Goal: Task Accomplishment & Management: Contribute content

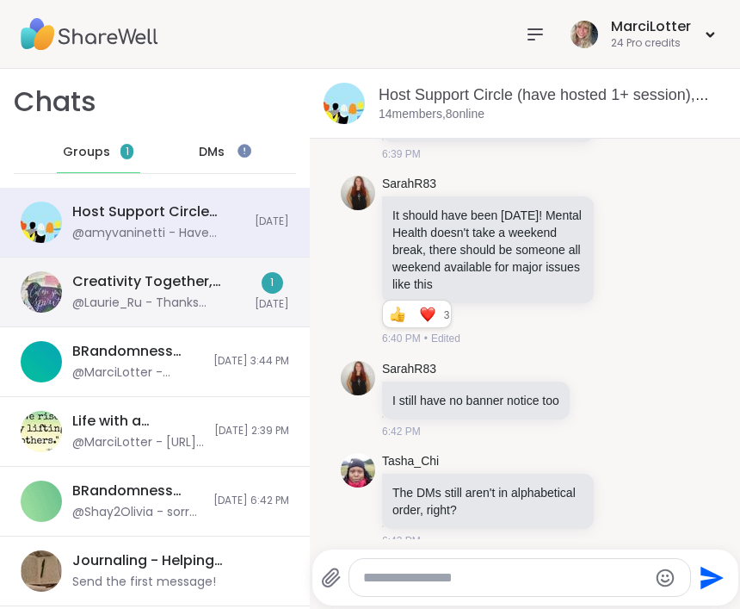
click at [253, 297] on div "Creativity Together, Sep 09 @Laurie_Ru - Thanks Marci. Thursday sounds good. I'…" at bounding box center [155, 292] width 310 height 70
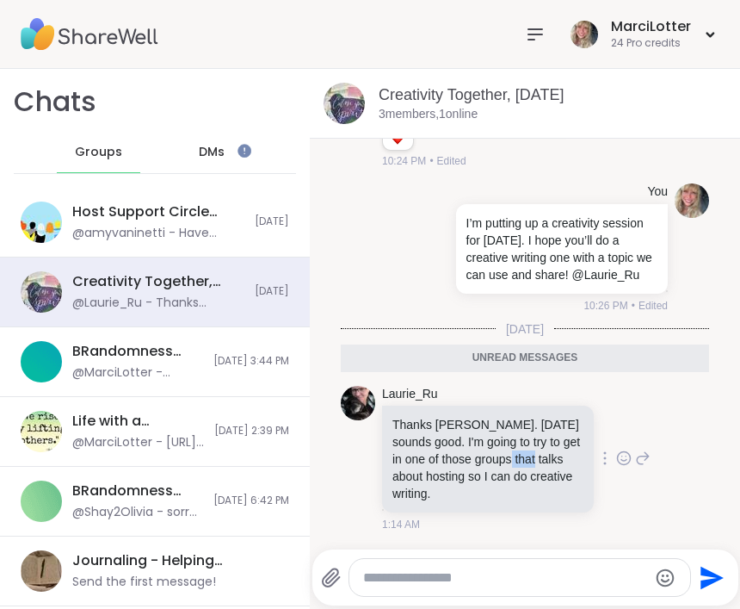
click at [662, 510] on div "Laurie_Ru Thanks Marci. Thursday sounds good. I'm going to try to get in one of…" at bounding box center [525, 459] width 368 height 161
click at [635, 459] on icon at bounding box center [642, 458] width 15 height 21
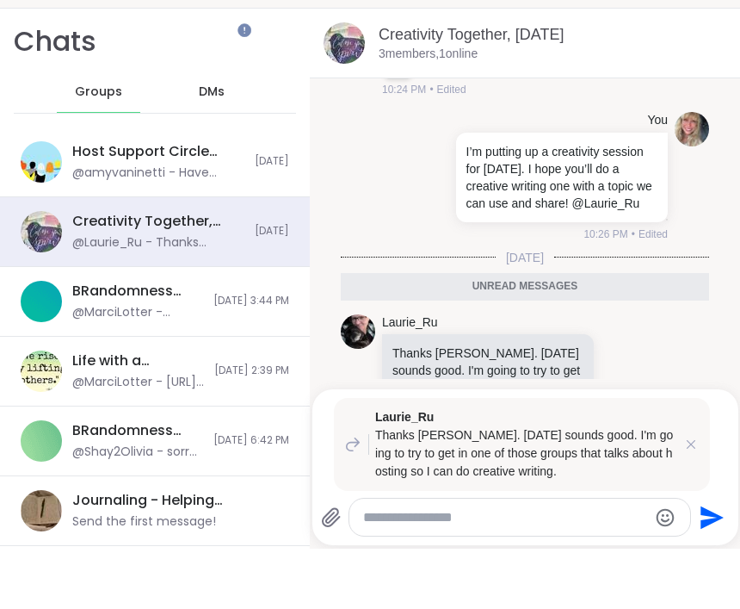
scroll to position [1, 0]
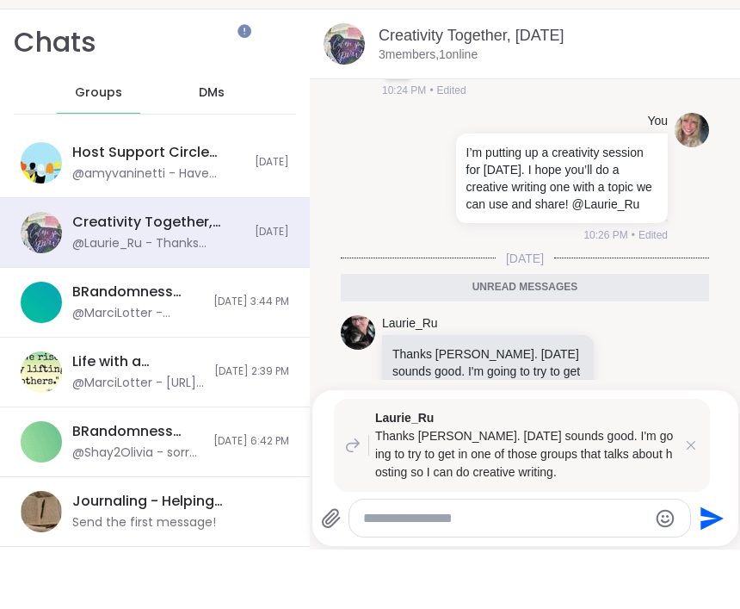
click at [712, 449] on div "Laurie_Ru Thanks Marci. Thursday sounds good. I'm going to try to get in one of…" at bounding box center [525, 527] width 426 height 156
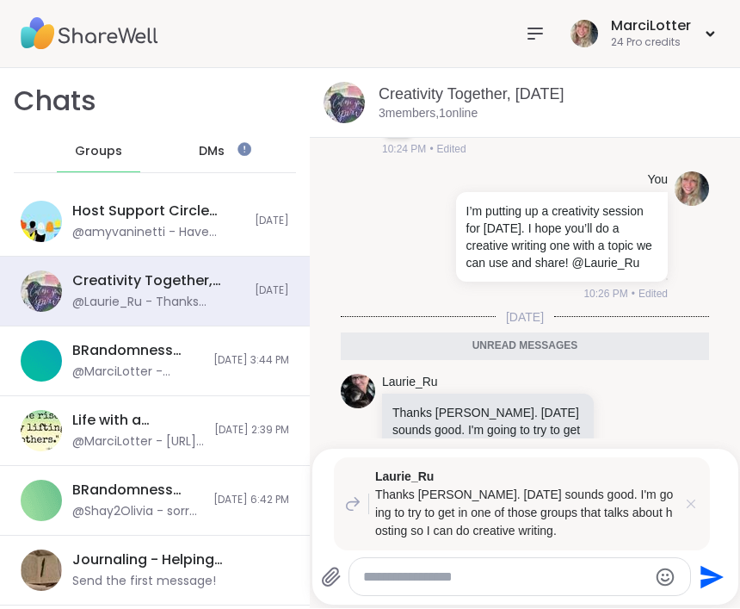
click at [684, 506] on icon at bounding box center [691, 504] width 17 height 17
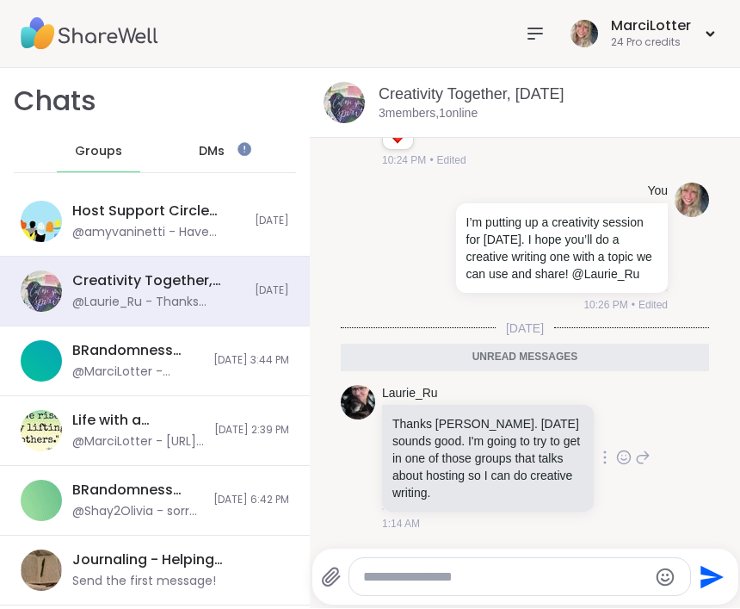
click at [649, 451] on icon at bounding box center [642, 458] width 15 height 21
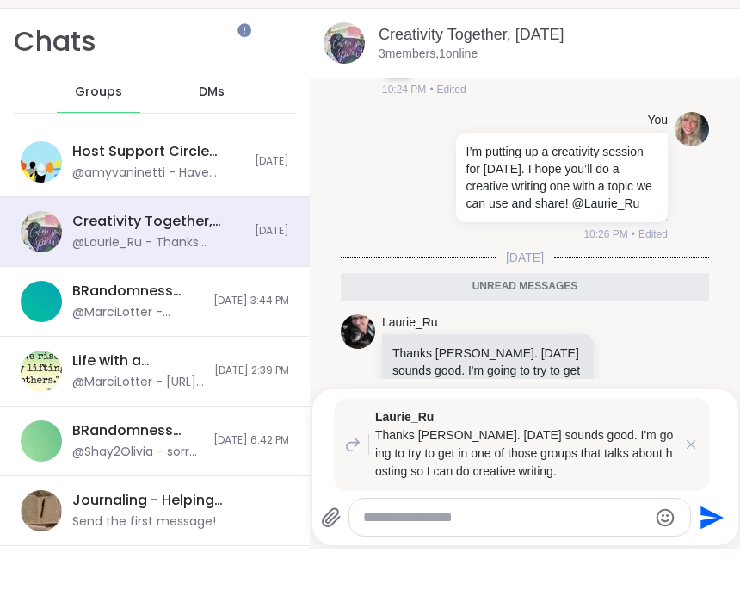
scroll to position [1, 0]
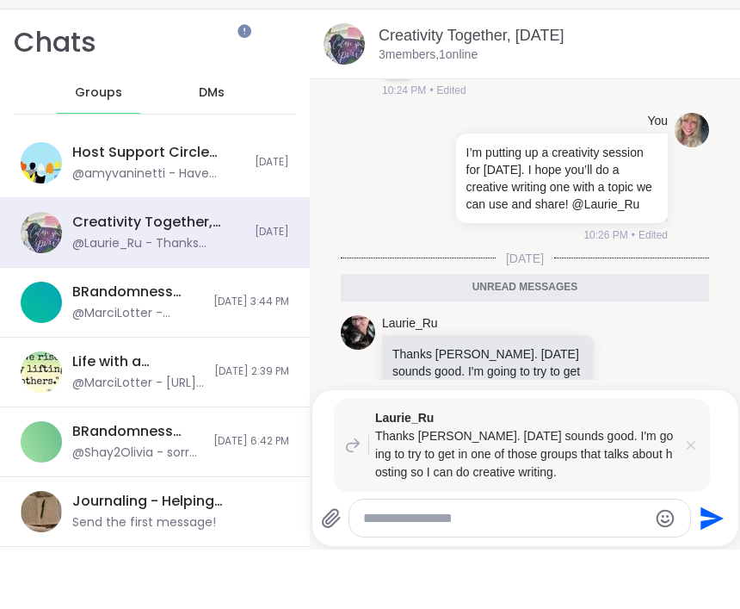
click at [695, 500] on icon at bounding box center [691, 504] width 9 height 9
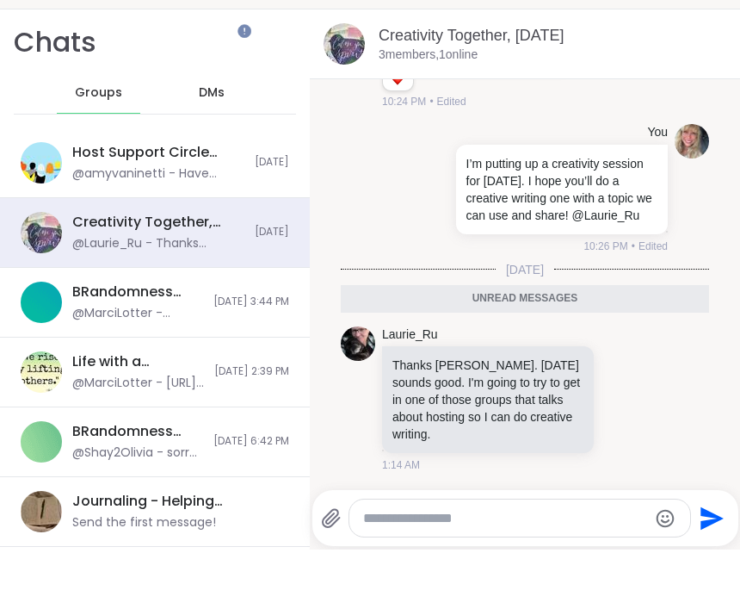
scroll to position [0, 0]
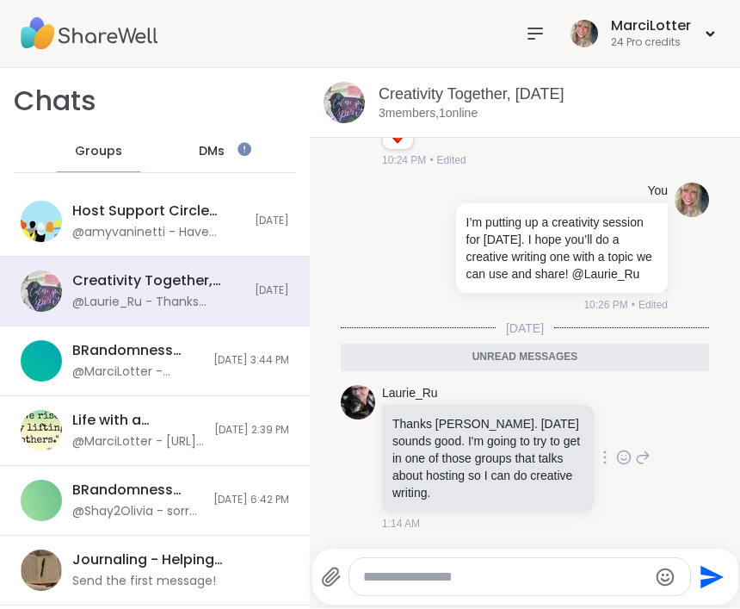
click at [622, 455] on icon at bounding box center [623, 457] width 15 height 17
click at [623, 434] on div "Select Reaction: Heart" at bounding box center [623, 430] width 15 height 15
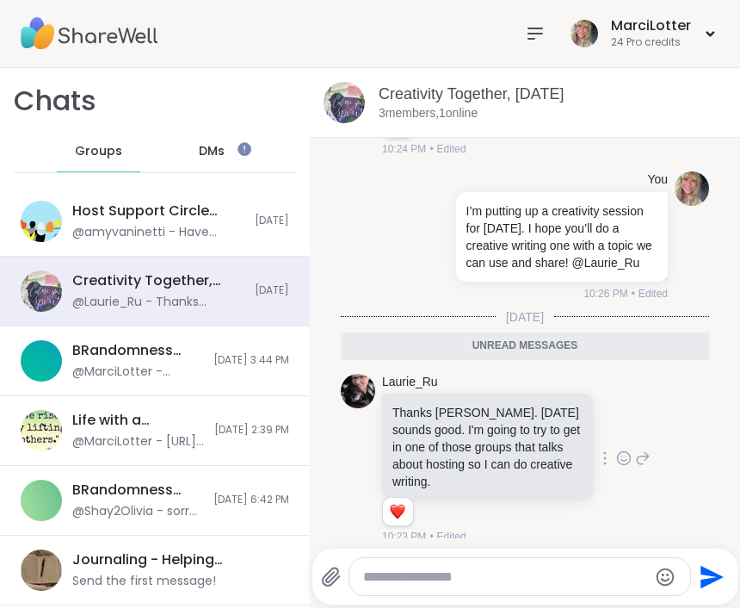
scroll to position [725, 0]
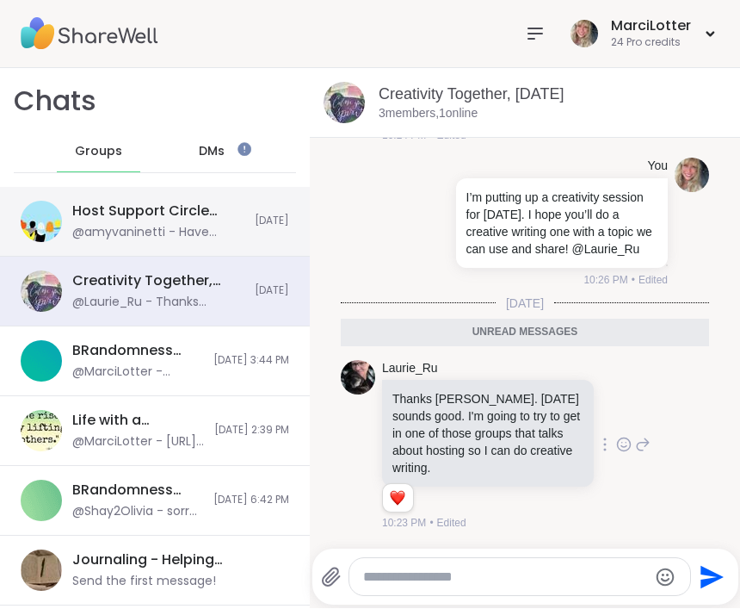
click at [185, 241] on div "Host Support Circle (have hosted 1+ session), Sep 09 @amyvaninetti - Have repor…" at bounding box center [155, 223] width 310 height 70
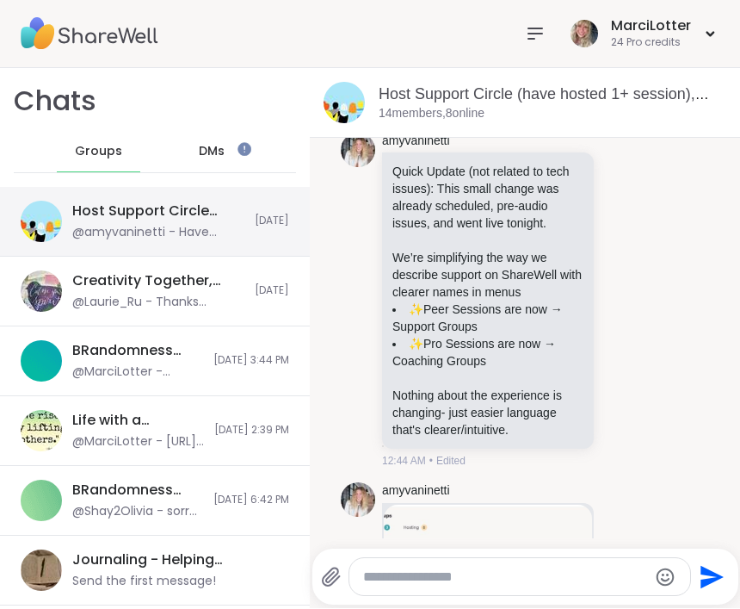
scroll to position [11579, 0]
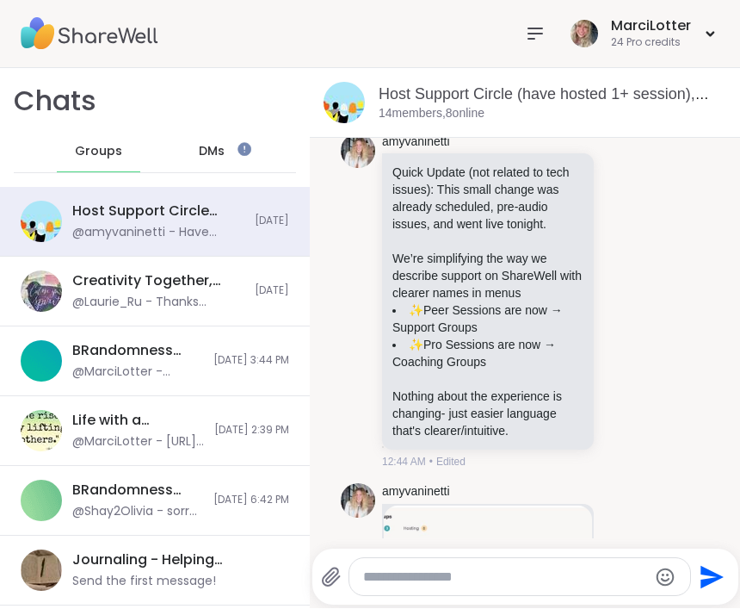
click at [551, 39] on p "Update - per your feedback we're creating new avenues for communication to keep…" at bounding box center [488, 8] width 191 height 62
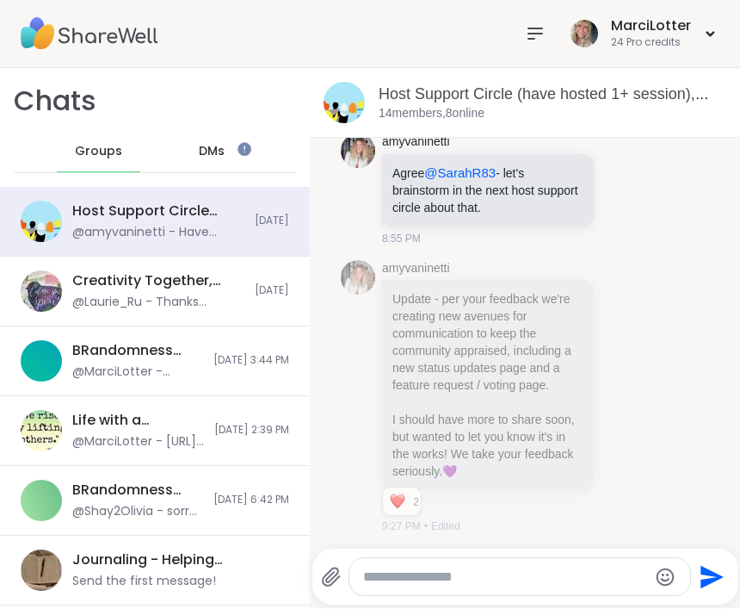
scroll to position [10619, 0]
click at [645, 27] on icon at bounding box center [642, 16] width 15 height 21
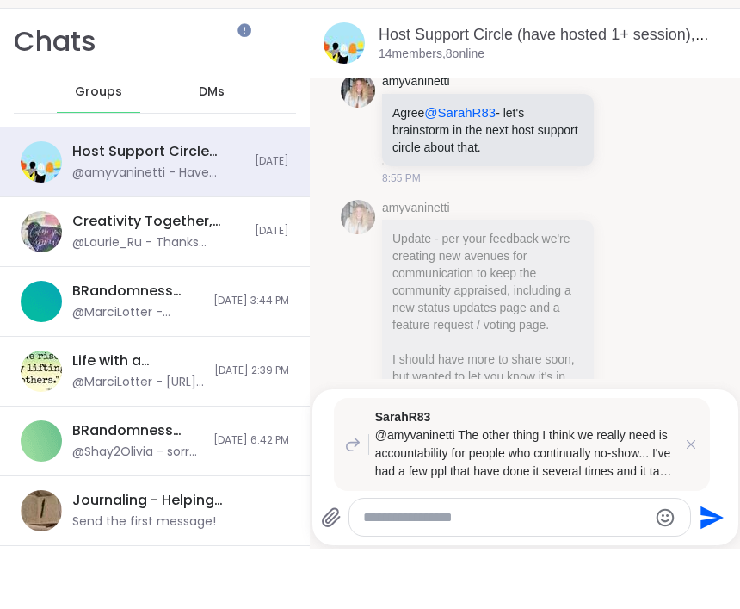
click at [645, 27] on icon at bounding box center [642, 16] width 15 height 21
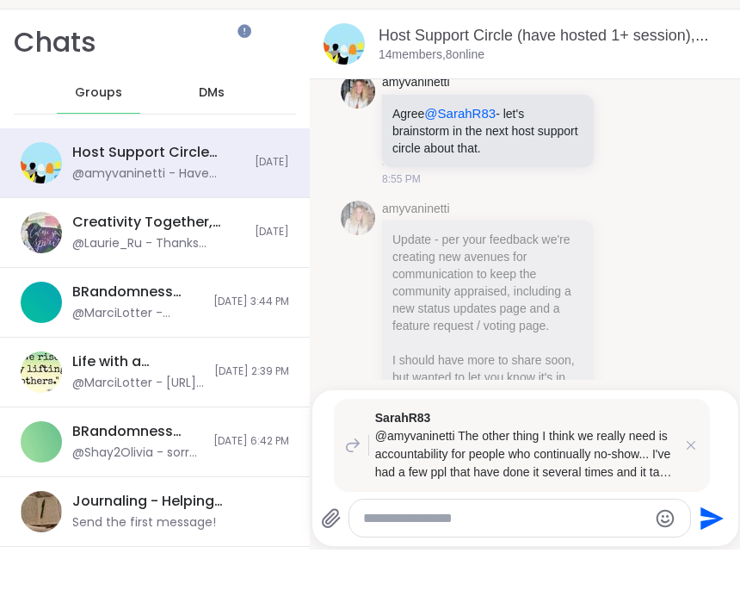
click at [630, 22] on icon at bounding box center [624, 15] width 13 height 13
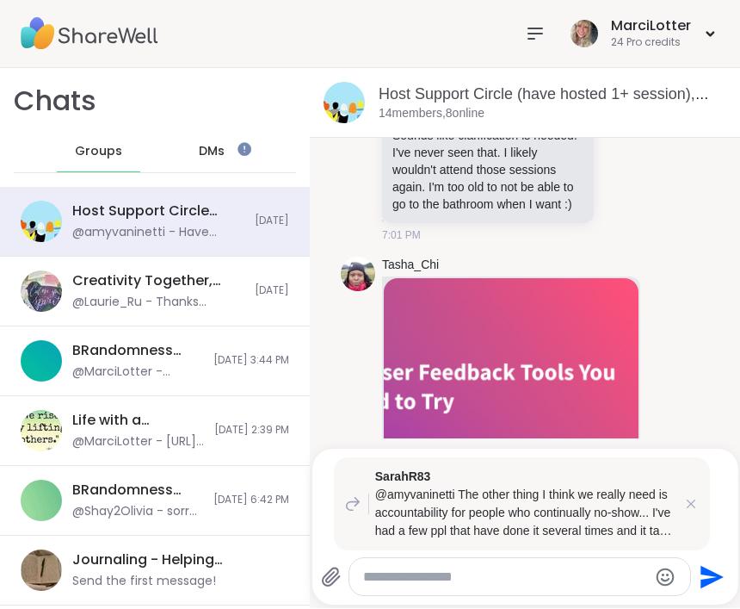
scroll to position [8767, 0]
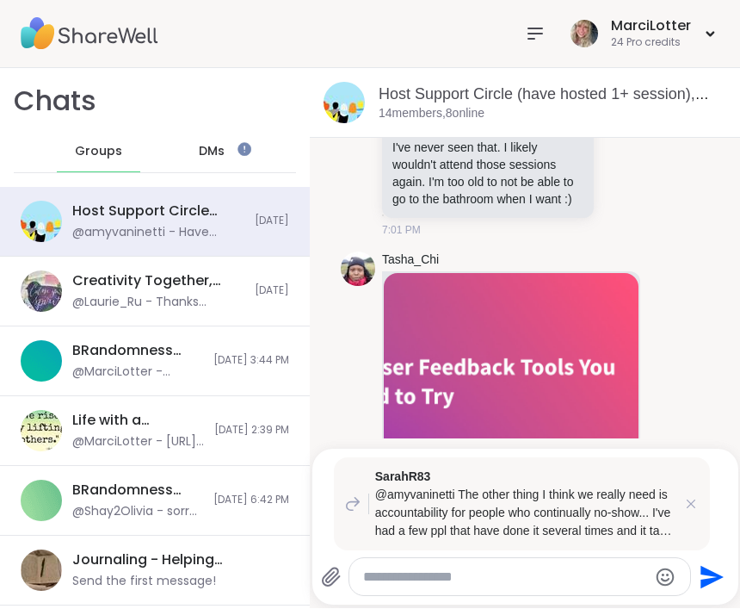
click at [639, 131] on icon at bounding box center [644, 125] width 12 height 12
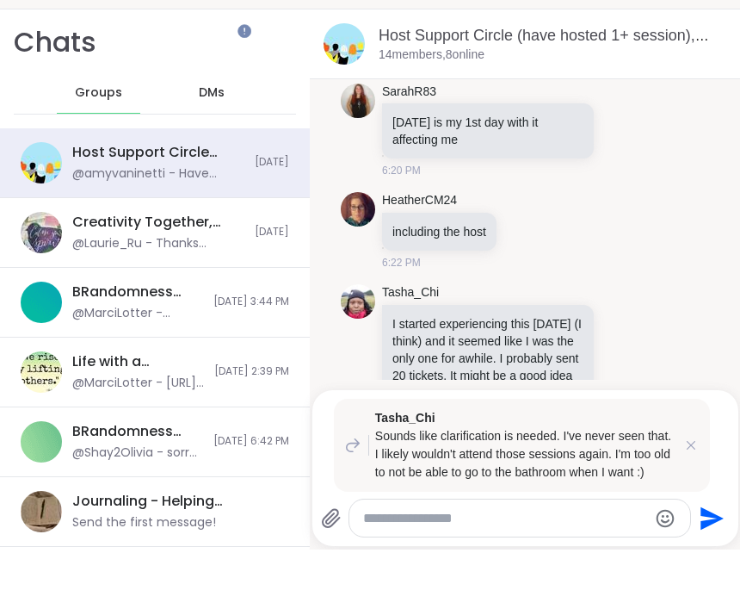
scroll to position [3468, 0]
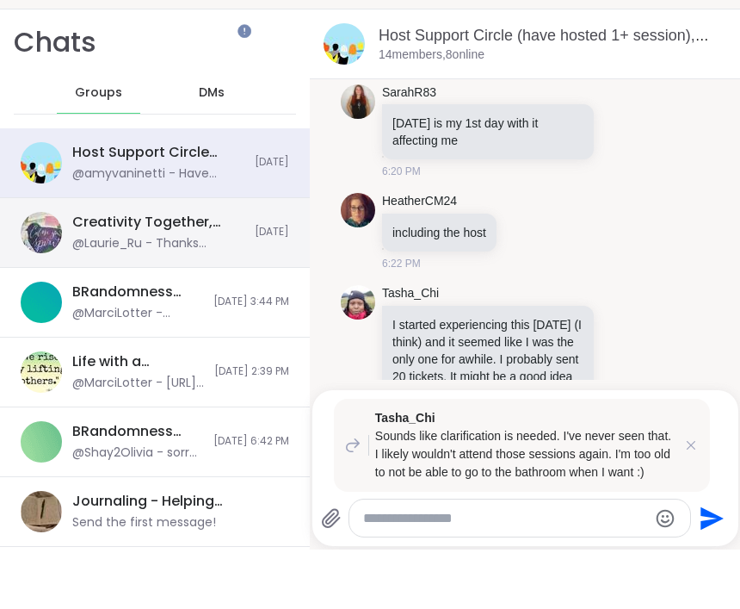
click at [232, 294] on div "@Laurie_Ru - Thanks [PERSON_NAME]. [DATE] sounds good. I'm going to try to get …" at bounding box center [158, 302] width 172 height 17
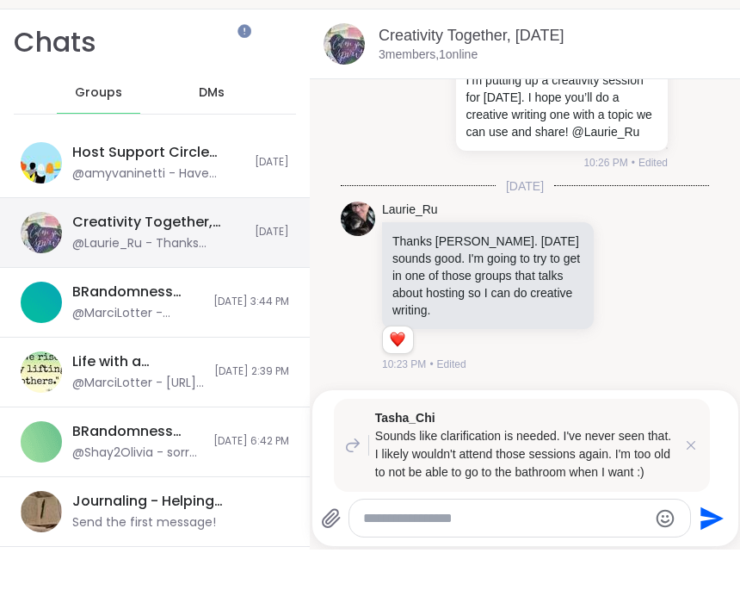
scroll to position [0, 0]
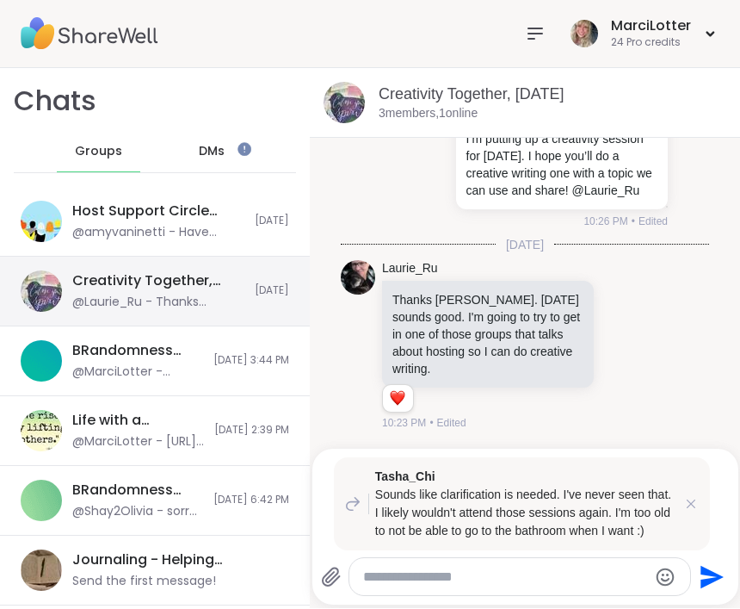
click at [194, 294] on div "@Laurie_Ru - Thanks [PERSON_NAME]. [DATE] sounds good. I'm going to try to get …" at bounding box center [158, 302] width 172 height 17
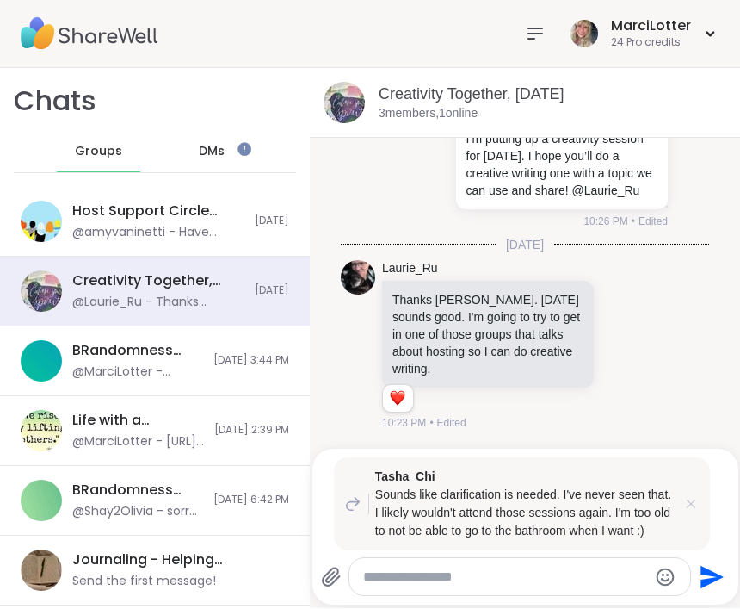
click at [696, 498] on icon at bounding box center [691, 504] width 17 height 17
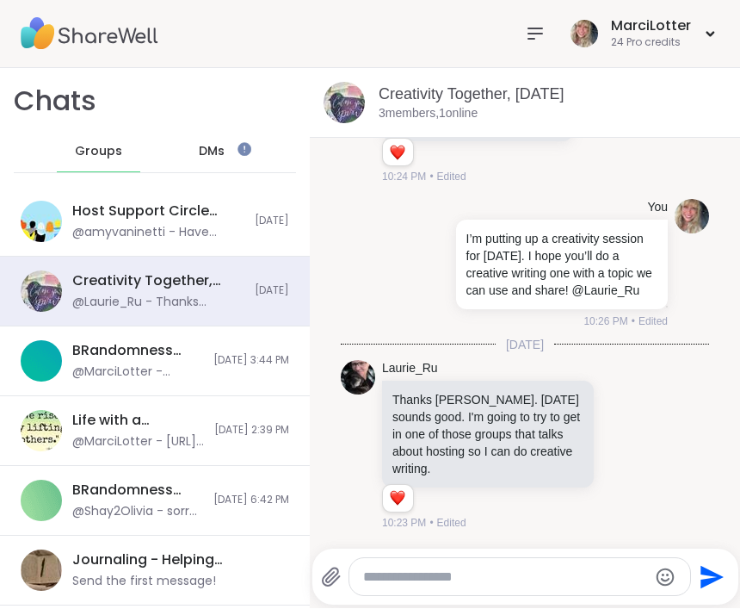
scroll to position [684, 0]
click at [534, 34] on icon at bounding box center [535, 34] width 21 height 21
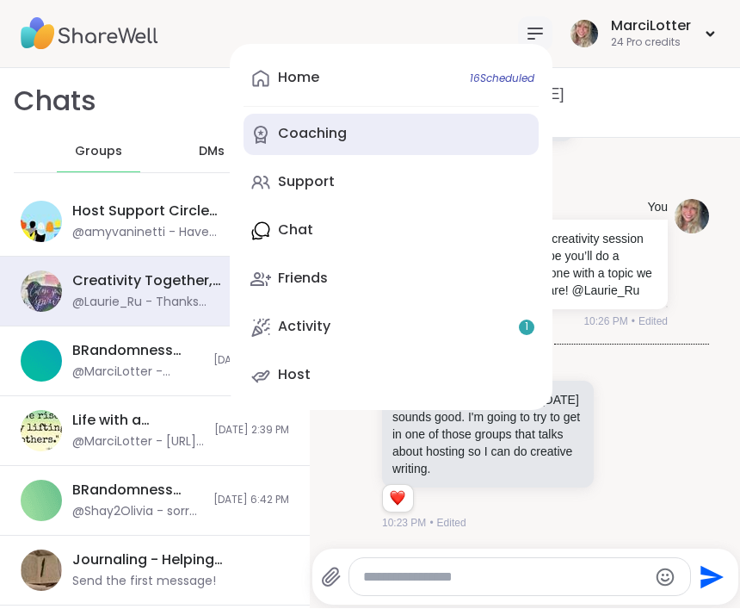
click at [332, 140] on div "Coaching" at bounding box center [312, 134] width 69 height 19
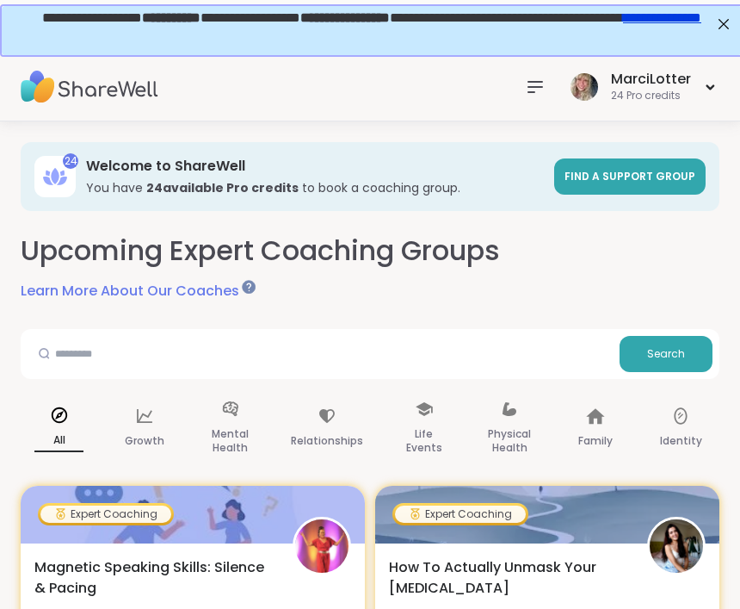
click at [531, 84] on icon at bounding box center [535, 87] width 21 height 21
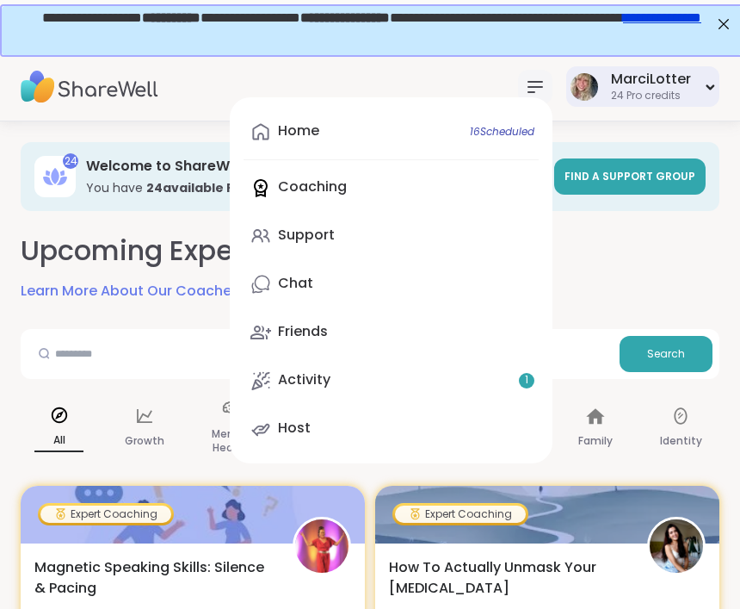
click at [579, 90] on img at bounding box center [585, 87] width 28 height 28
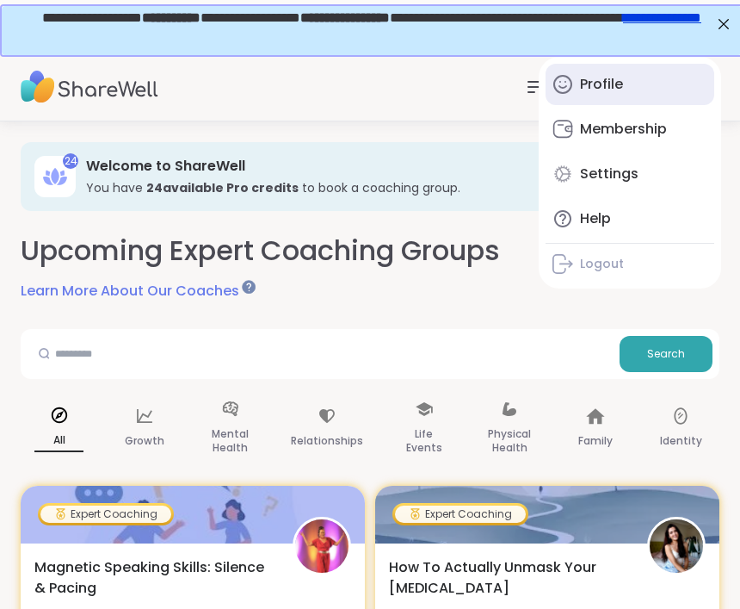
click at [607, 93] on div "Profile" at bounding box center [601, 84] width 43 height 19
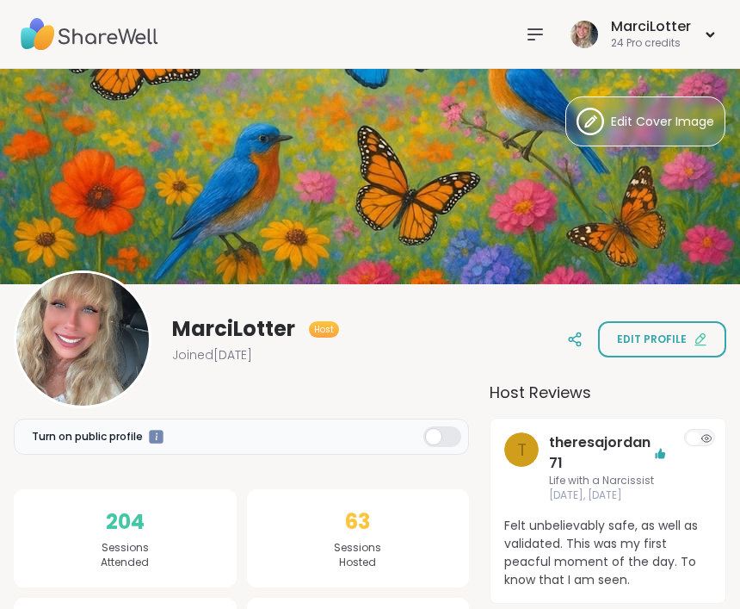
click at [526, 45] on div at bounding box center [535, 34] width 34 height 34
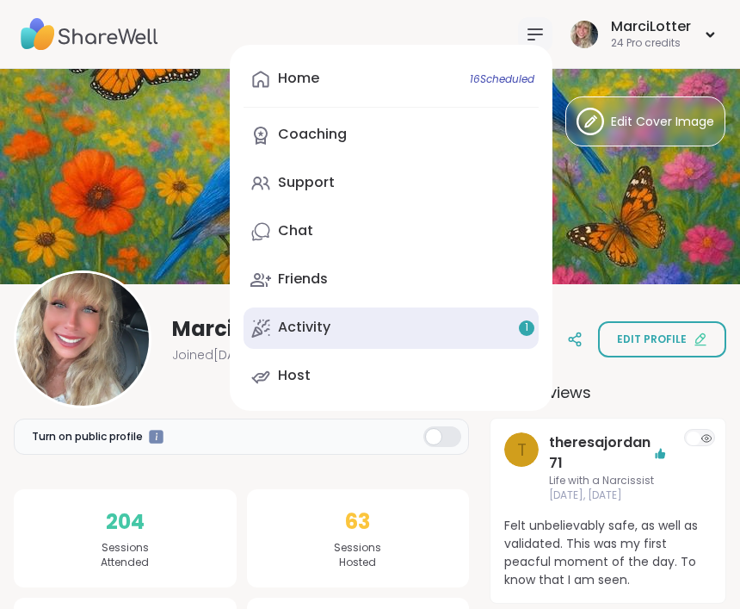
click at [305, 325] on div "Activity 1" at bounding box center [304, 327] width 53 height 19
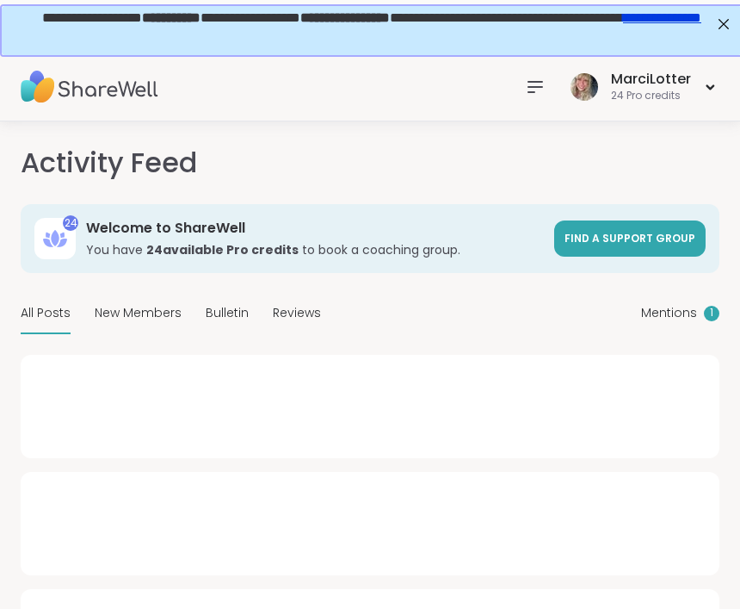
type textarea "*"
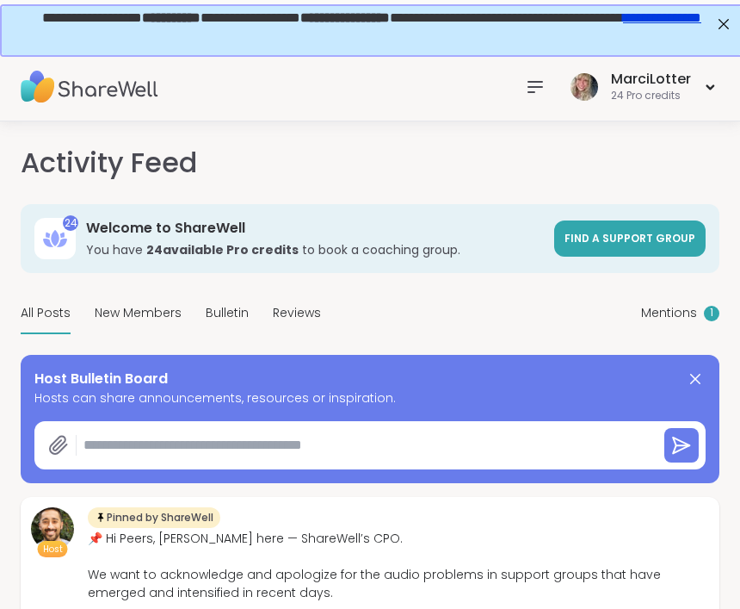
click at [535, 77] on icon at bounding box center [535, 87] width 21 height 21
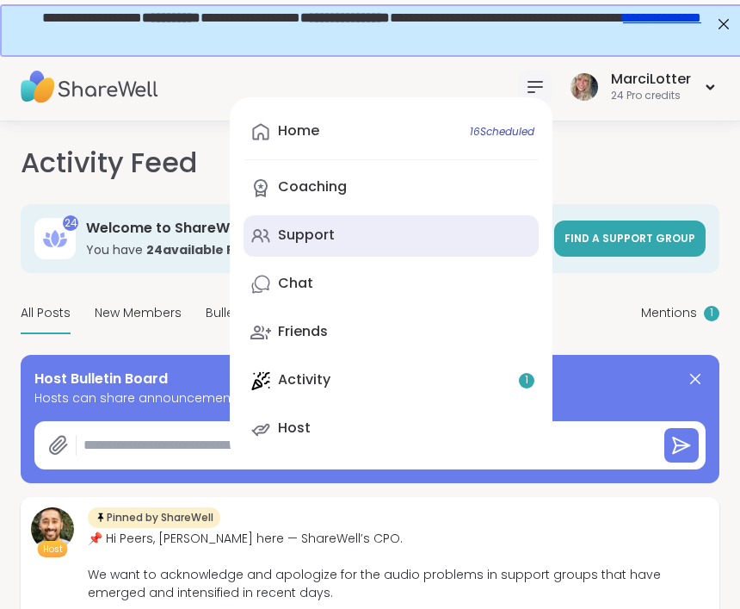
click at [332, 241] on div "Support" at bounding box center [306, 235] width 57 height 19
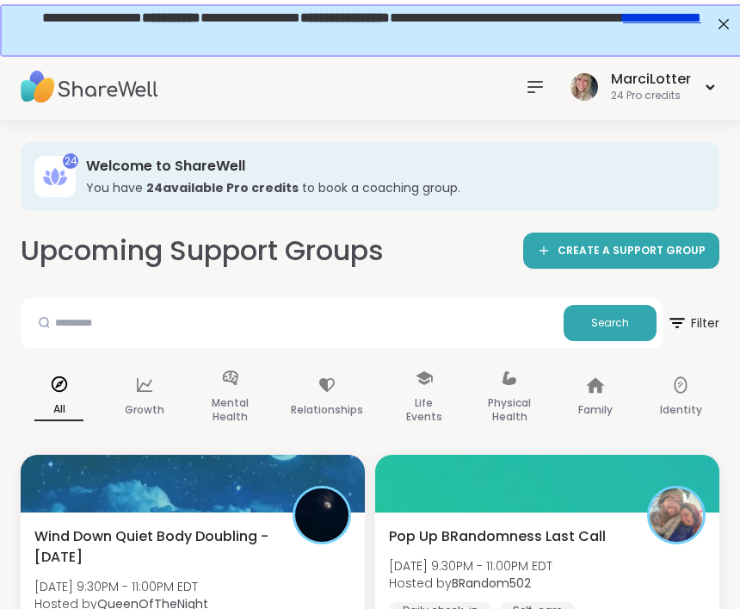
click at [553, 78] on div at bounding box center [535, 87] width 34 height 34
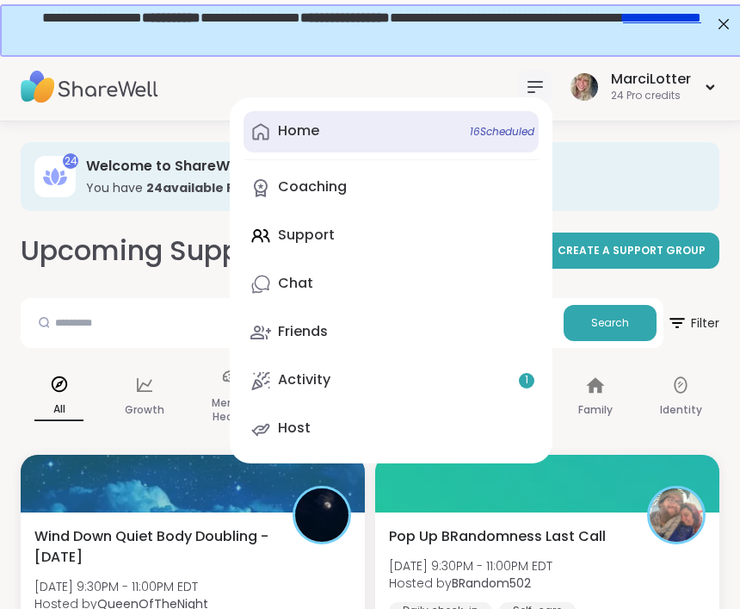
click at [269, 132] on icon at bounding box center [261, 131] width 21 height 21
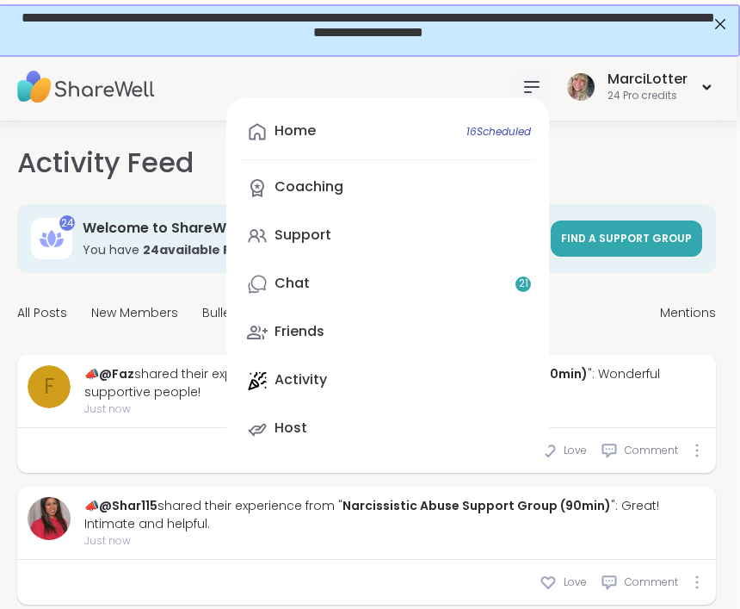
click at [320, 380] on div "Home 16 Scheduled Coaching Support Chat 21 Friends Activity Host" at bounding box center [387, 280] width 323 height 366
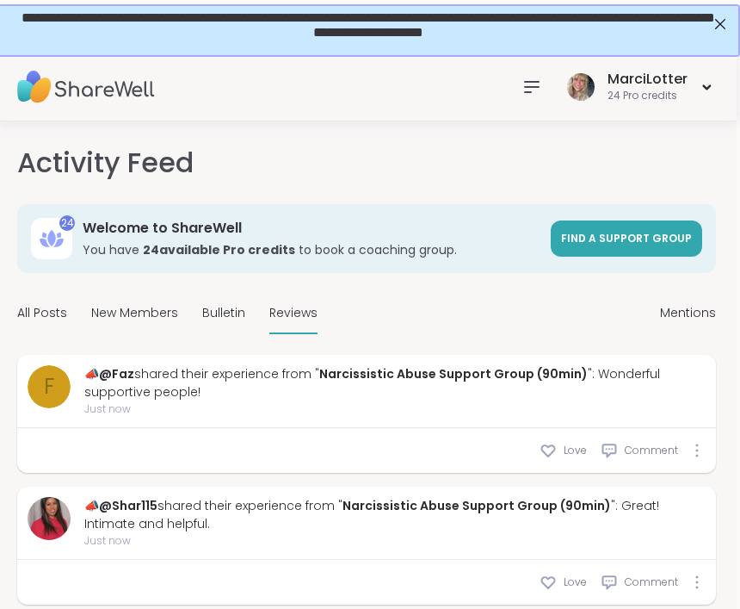
click at [537, 99] on div at bounding box center [532, 87] width 34 height 34
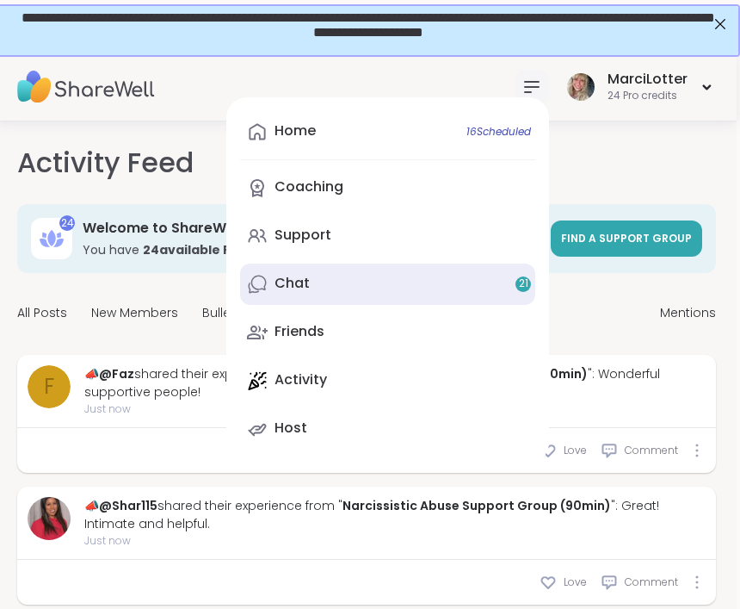
click at [321, 285] on link "Chat 21" at bounding box center [387, 283] width 295 height 41
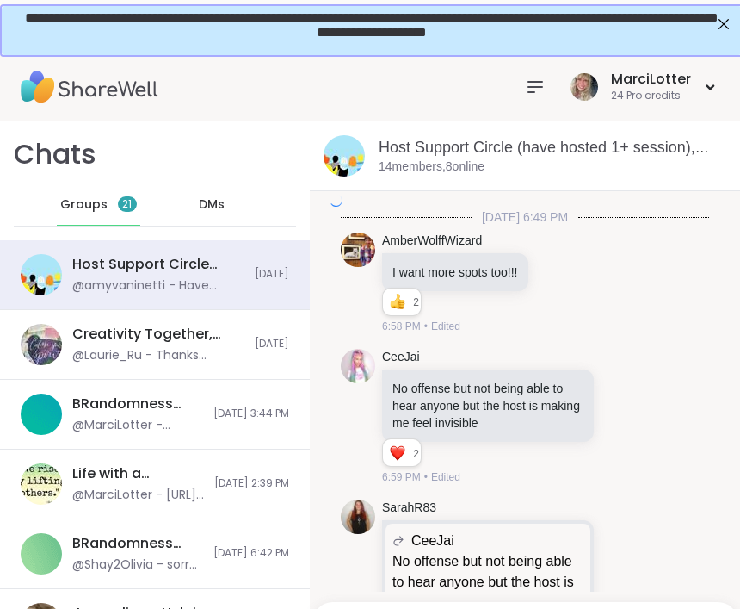
scroll to position [6695, 0]
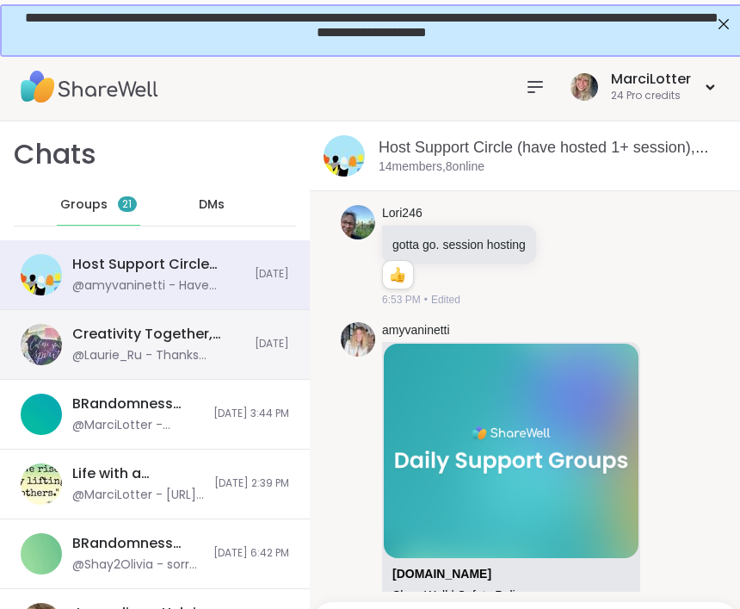
click at [188, 350] on div "@Laurie_Ru - Thanks [PERSON_NAME]. [DATE] sounds good. I'm going to try to get …" at bounding box center [158, 355] width 172 height 17
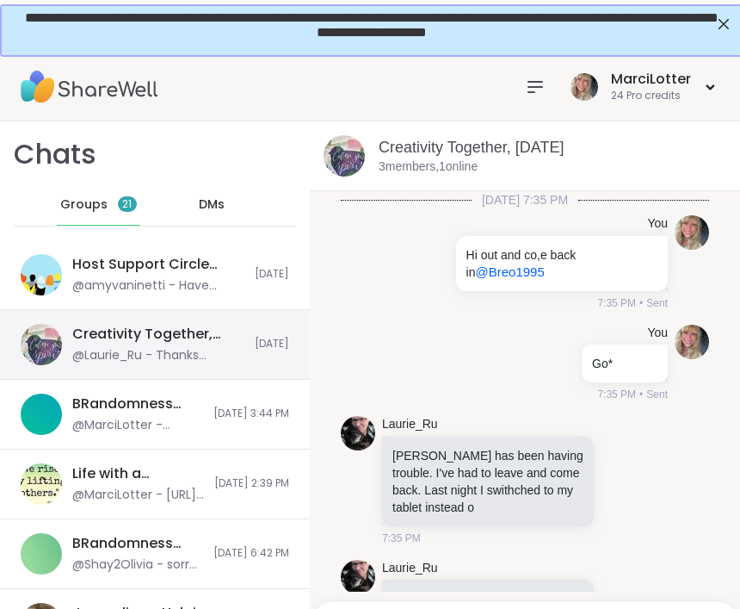
scroll to position [684, 0]
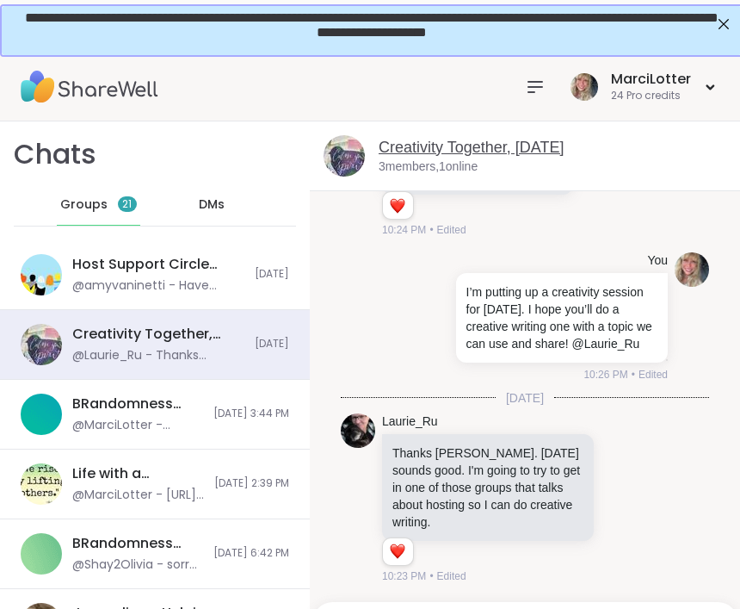
click at [501, 154] on link "Creativity Together, [DATE]" at bounding box center [471, 147] width 185 height 17
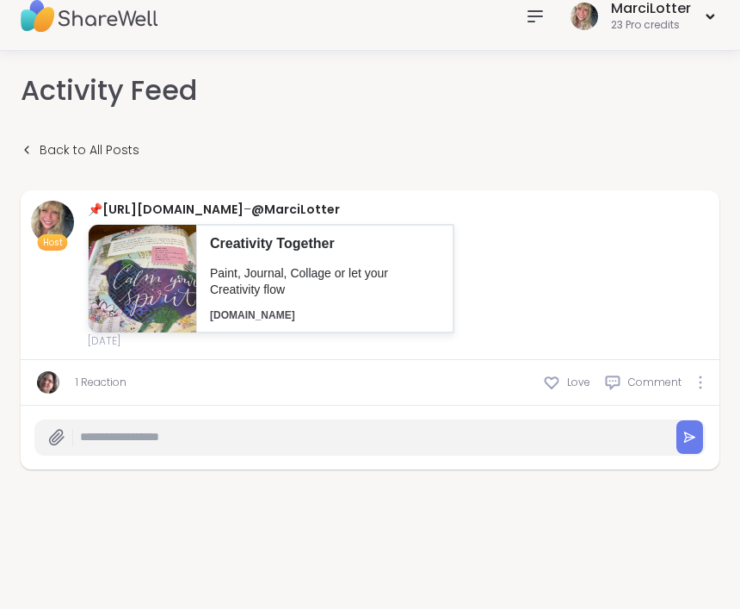
click at [537, 26] on icon at bounding box center [535, 16] width 21 height 21
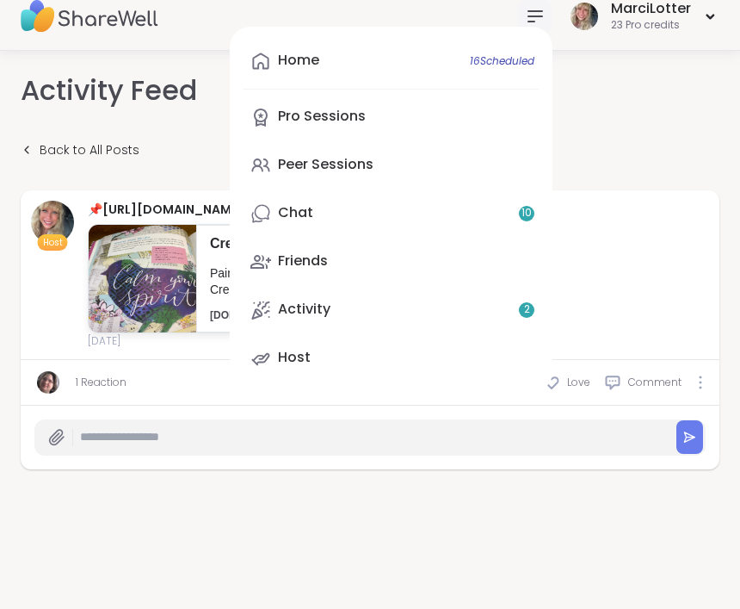
click at [654, 131] on div "Back to All Posts" at bounding box center [370, 150] width 699 height 39
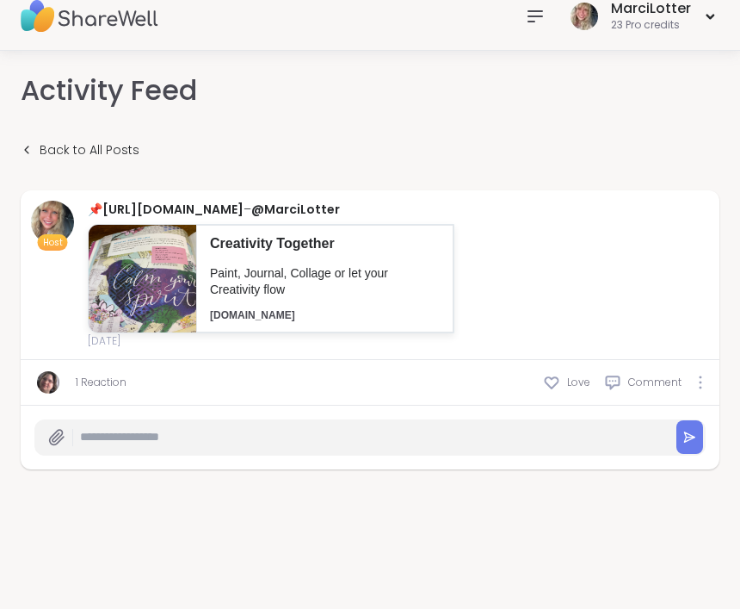
click at [523, 32] on div "[PERSON_NAME] 23 Pro credits" at bounding box center [618, 16] width 201 height 40
click at [541, 20] on icon at bounding box center [535, 16] width 21 height 21
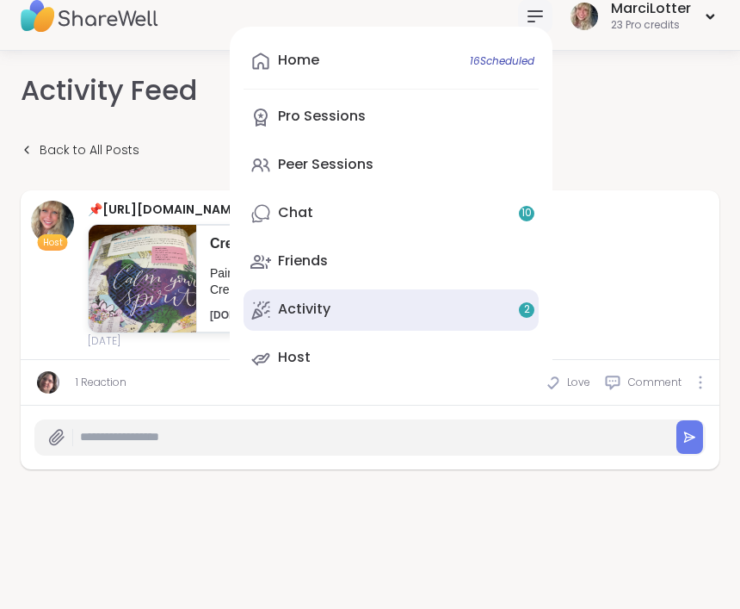
click at [340, 306] on link "Activity 2" at bounding box center [391, 309] width 295 height 41
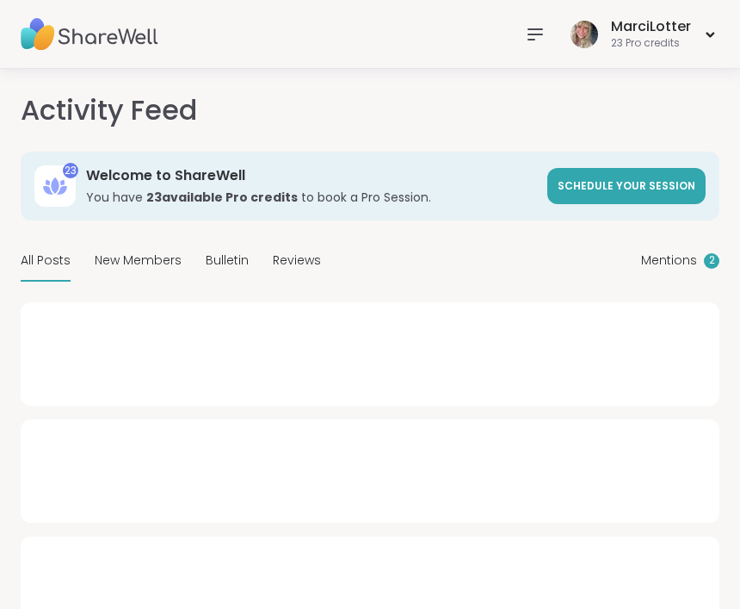
type textarea "*"
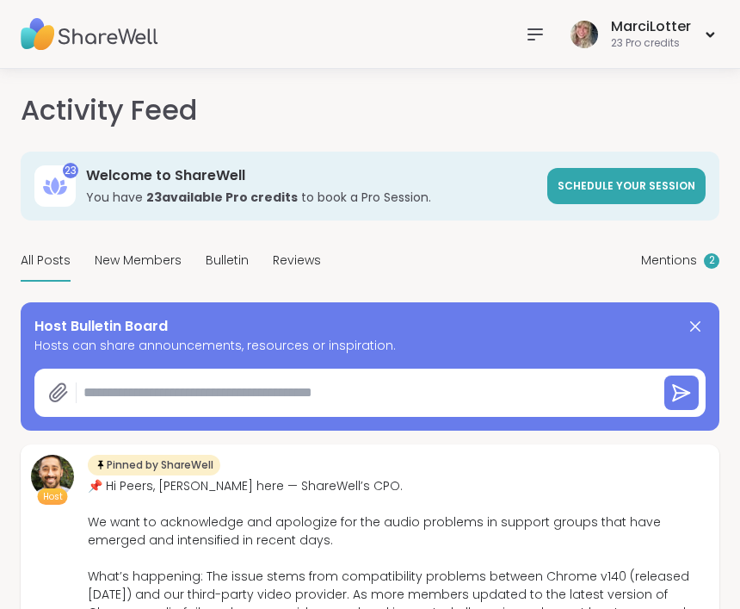
click at [536, 40] on icon at bounding box center [535, 34] width 21 height 21
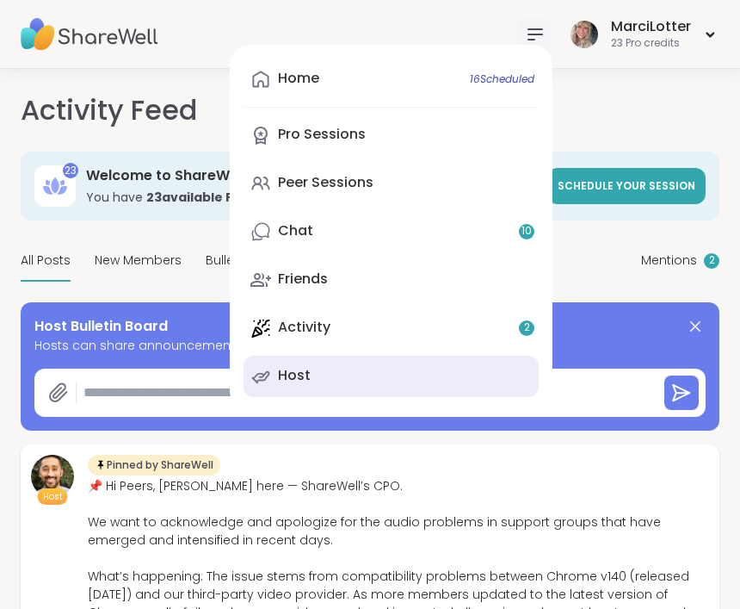
click at [303, 381] on div "Host" at bounding box center [294, 375] width 33 height 19
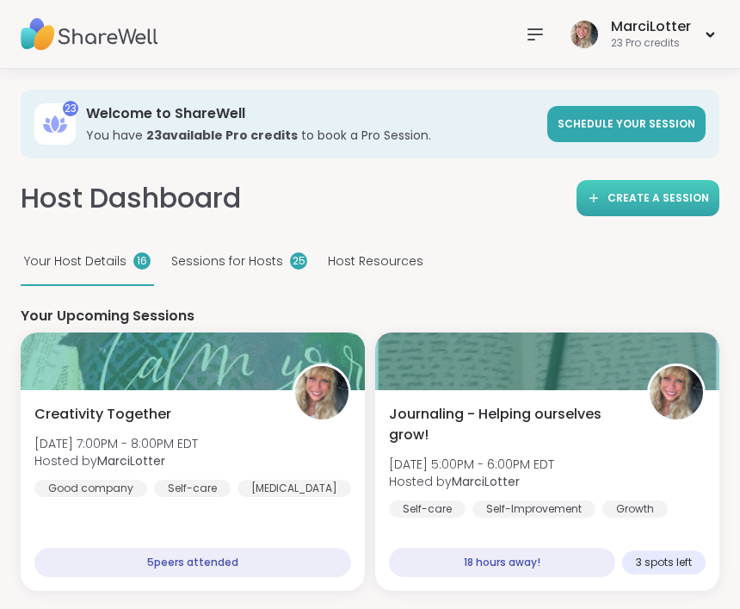
click at [667, 203] on span "Create a session" at bounding box center [659, 197] width 102 height 15
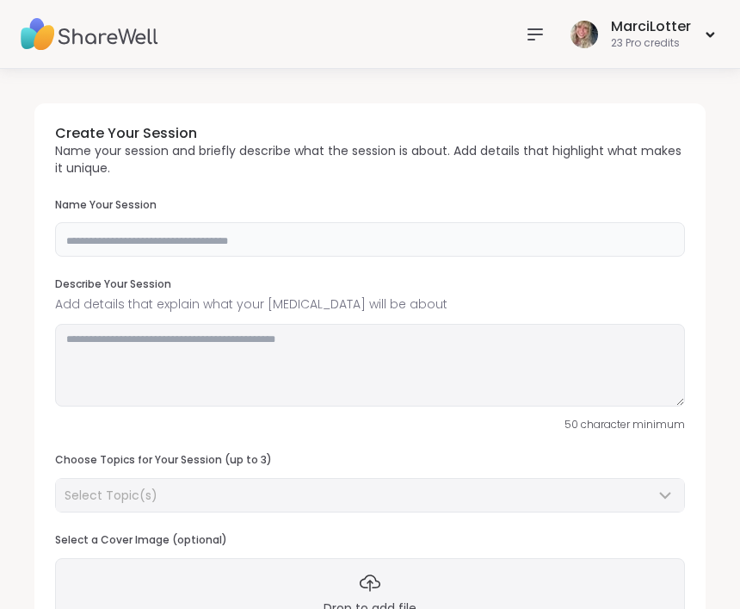
click at [570, 241] on input "text" at bounding box center [370, 239] width 630 height 34
type input "**********"
click at [533, 30] on icon at bounding box center [535, 34] width 21 height 21
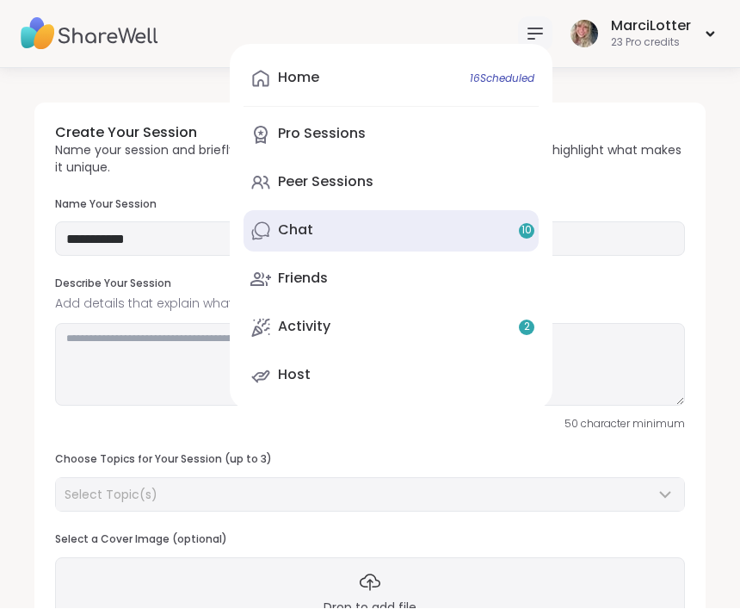
click at [303, 227] on div "Chat 10" at bounding box center [295, 230] width 35 height 19
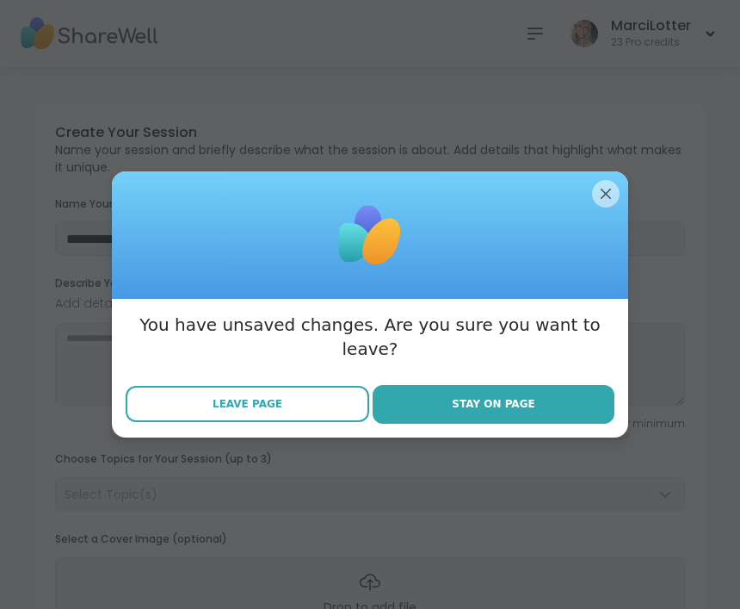
click at [258, 386] on button "Leave Page" at bounding box center [248, 404] width 244 height 36
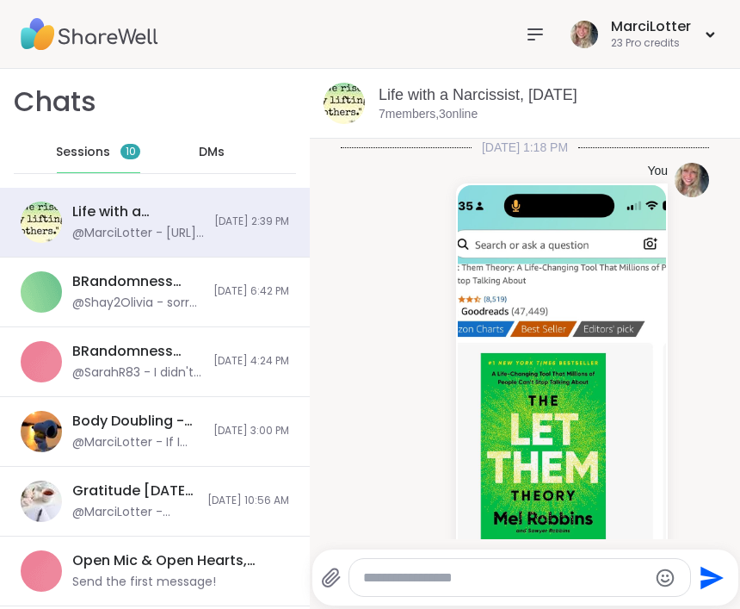
scroll to position [4989, 0]
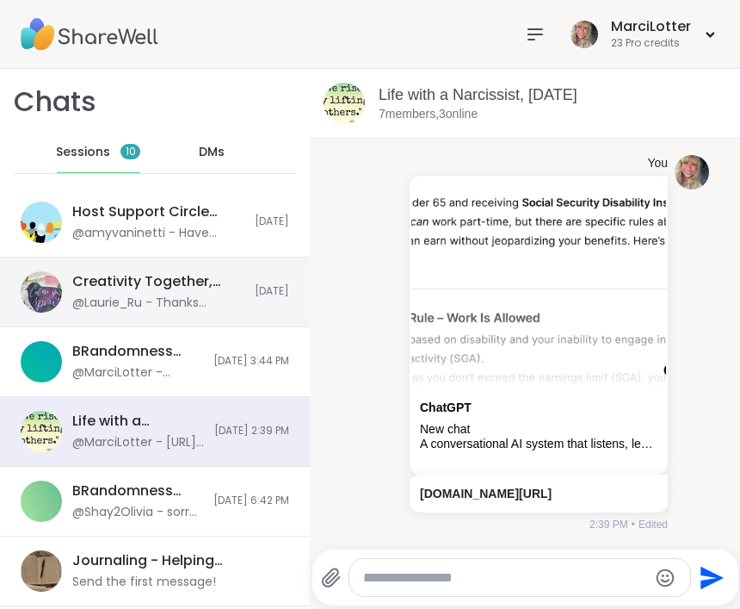
click at [250, 287] on div "Creativity Together, [DATE] @[PERSON_NAME] - Thanks [PERSON_NAME]. [DATE] sound…" at bounding box center [155, 292] width 310 height 70
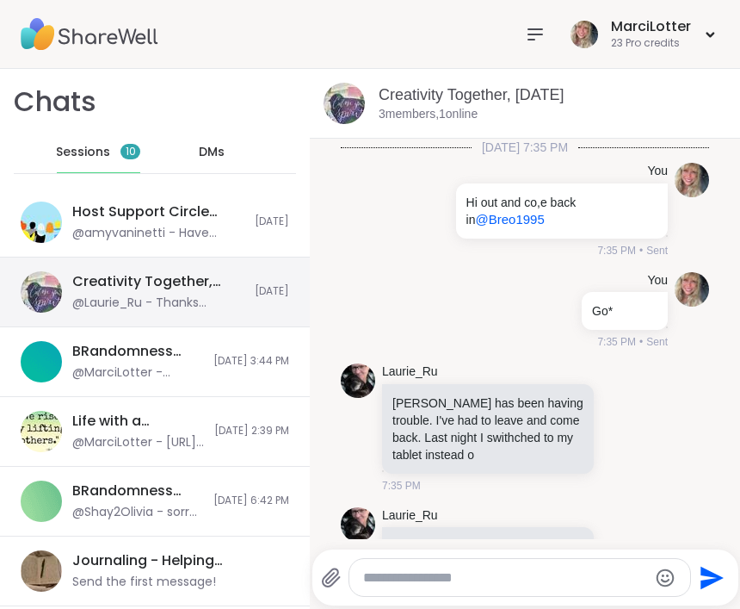
scroll to position [684, 0]
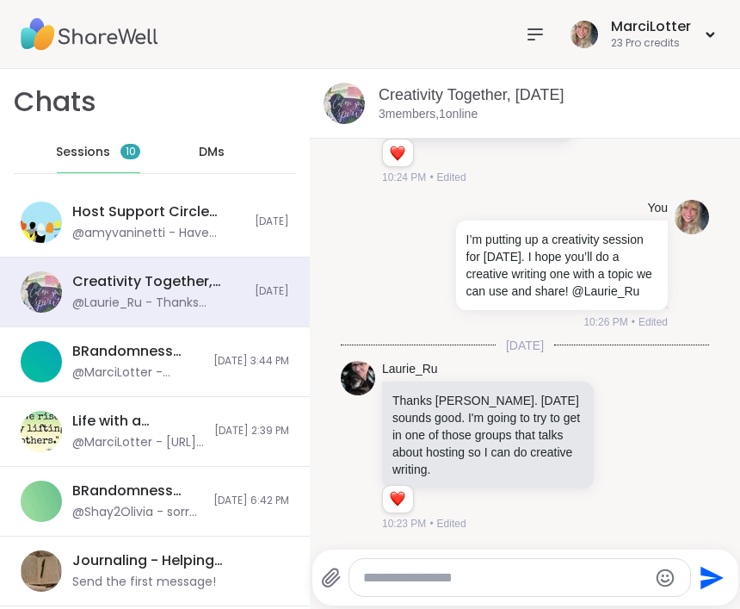
click at [523, 28] on div at bounding box center [535, 34] width 34 height 34
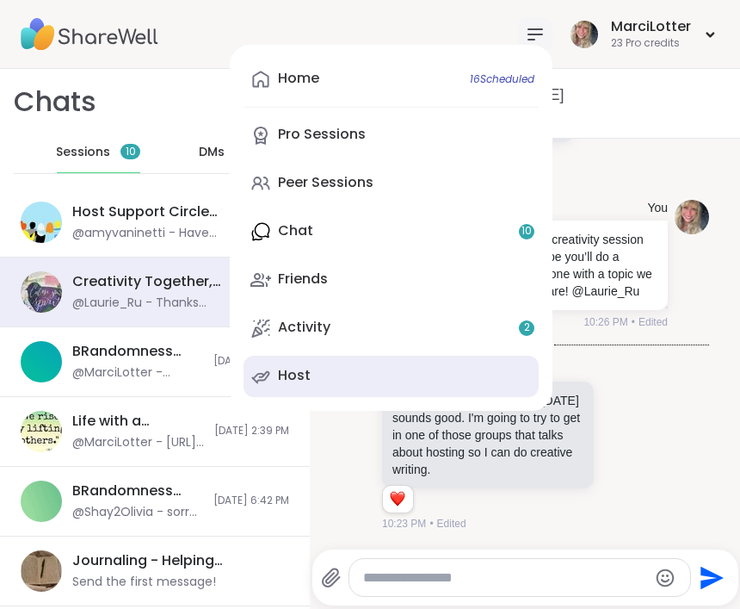
click at [295, 377] on div "Host" at bounding box center [294, 375] width 33 height 19
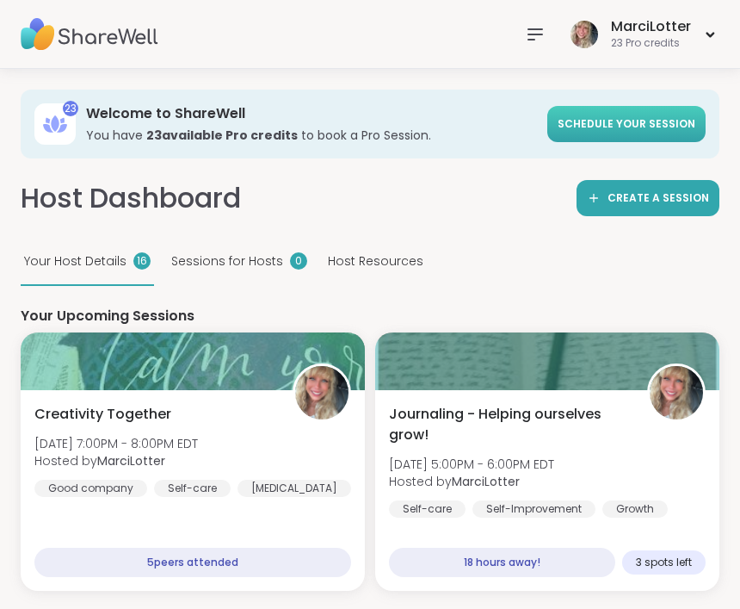
click at [633, 118] on span "Schedule your session" at bounding box center [627, 123] width 138 height 15
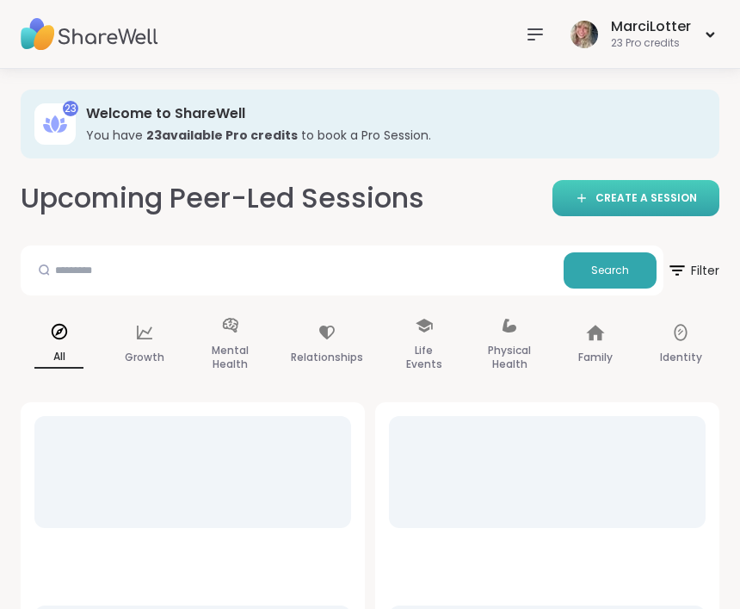
click at [670, 198] on span "CREATE A SESSION" at bounding box center [647, 198] width 102 height 15
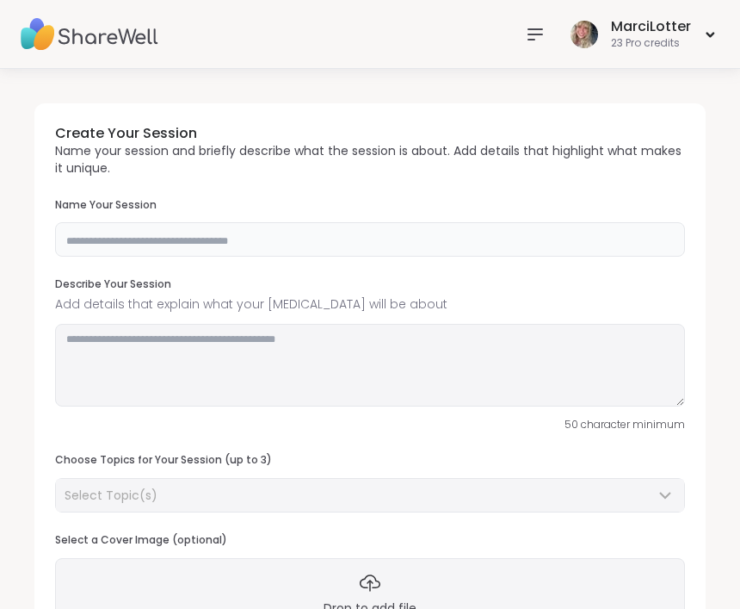
click at [449, 232] on input "text" at bounding box center [370, 239] width 630 height 34
type input "**********"
click at [430, 337] on textarea at bounding box center [370, 365] width 630 height 83
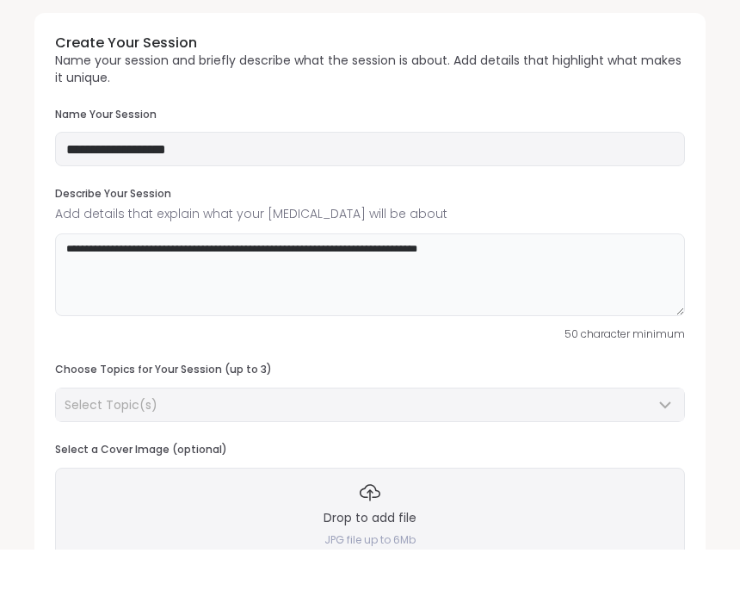
scroll to position [37, 0]
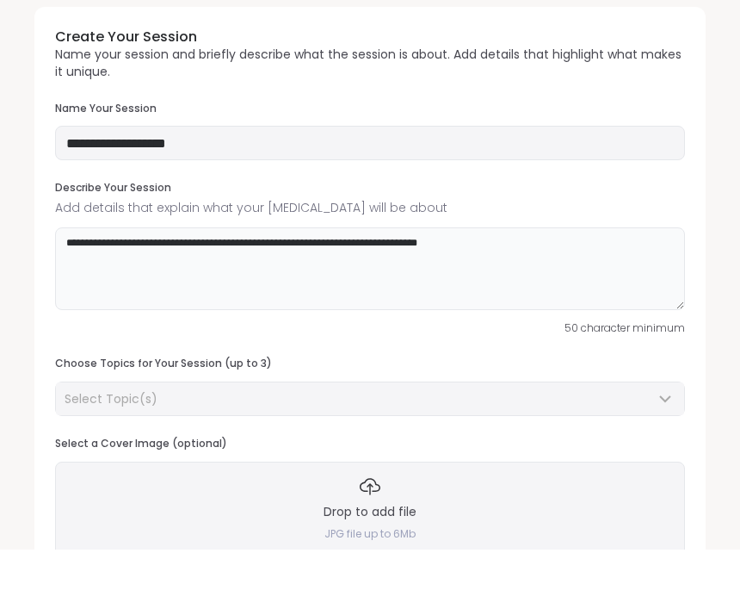
type textarea "**********"
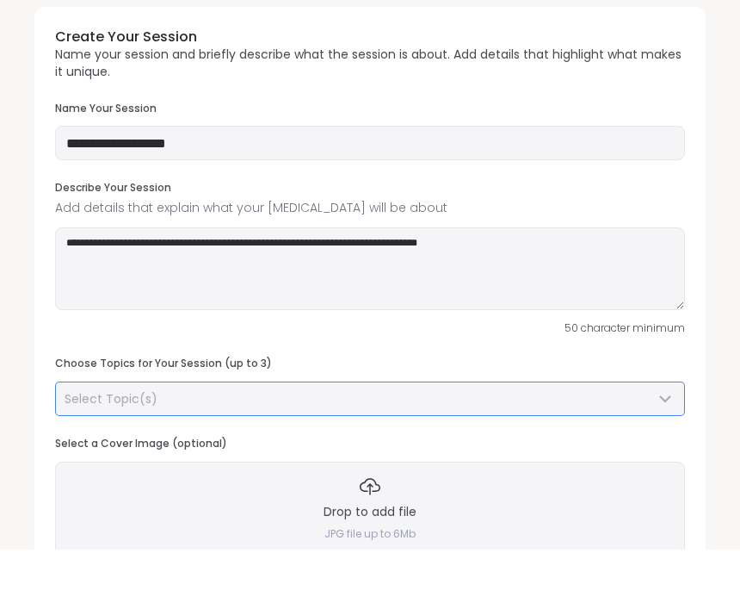
click at [480, 449] on div "Select Topic(s)" at bounding box center [360, 457] width 591 height 17
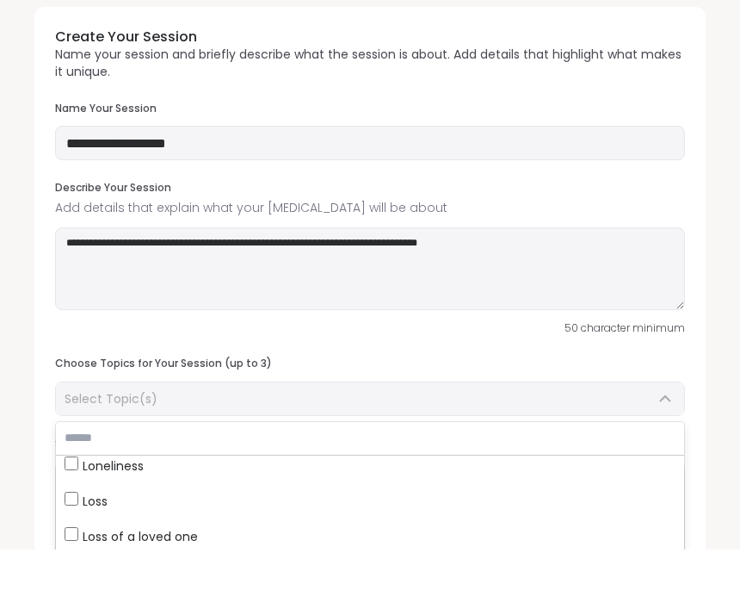
scroll to position [1032, 0]
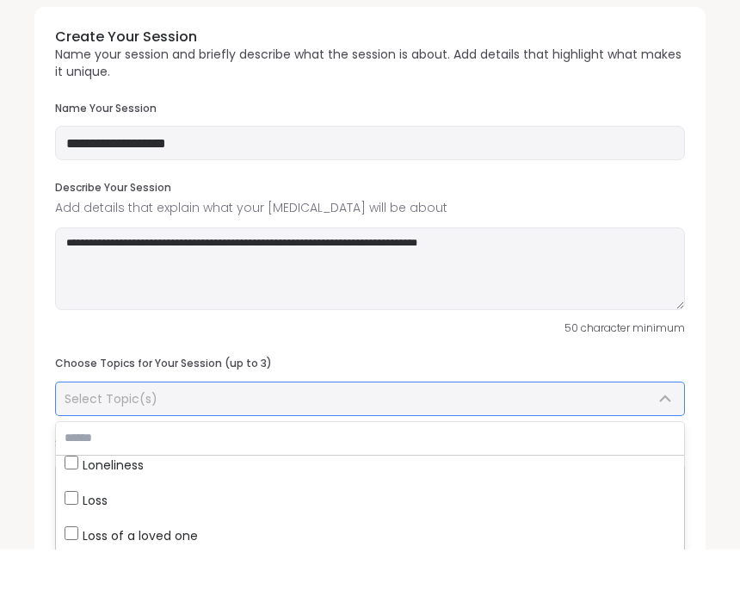
click at [347, 449] on div "Select Topic(s)" at bounding box center [360, 457] width 591 height 17
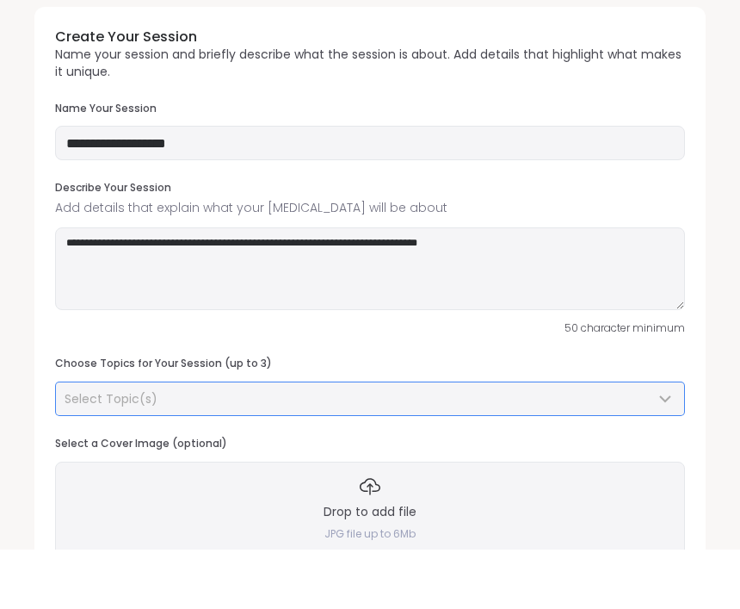
scroll to position [97, 0]
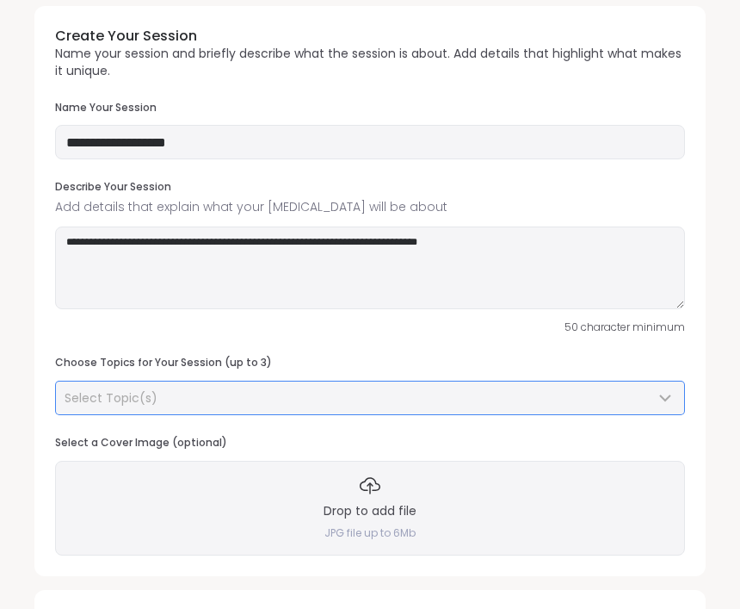
click at [337, 389] on div "Select Topic(s)" at bounding box center [360, 397] width 591 height 17
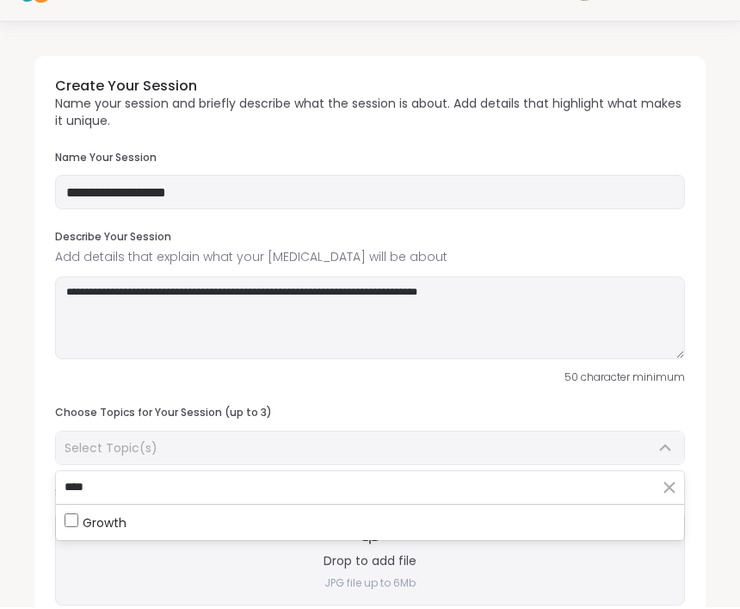
scroll to position [43, 0]
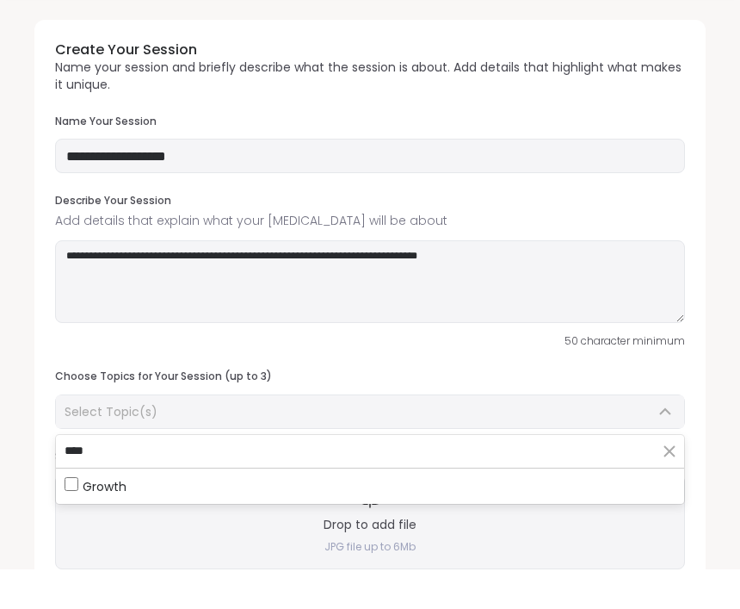
type input "****"
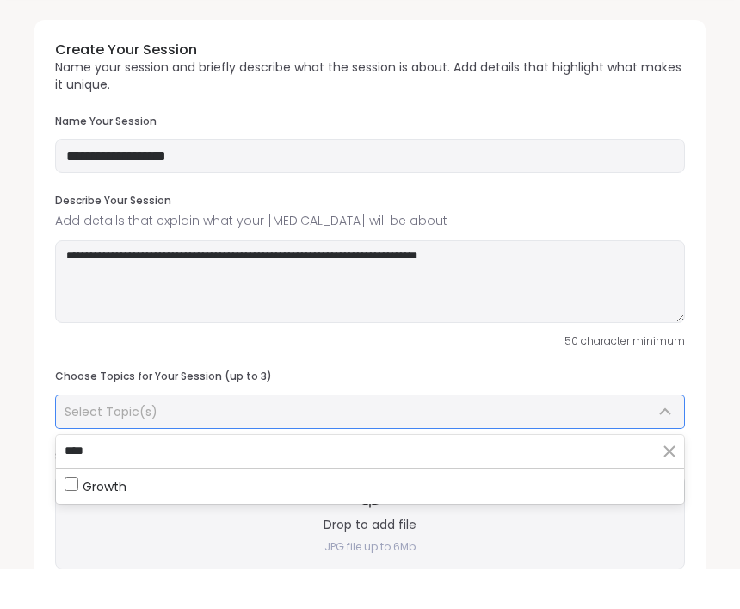
scroll to position [84, 0]
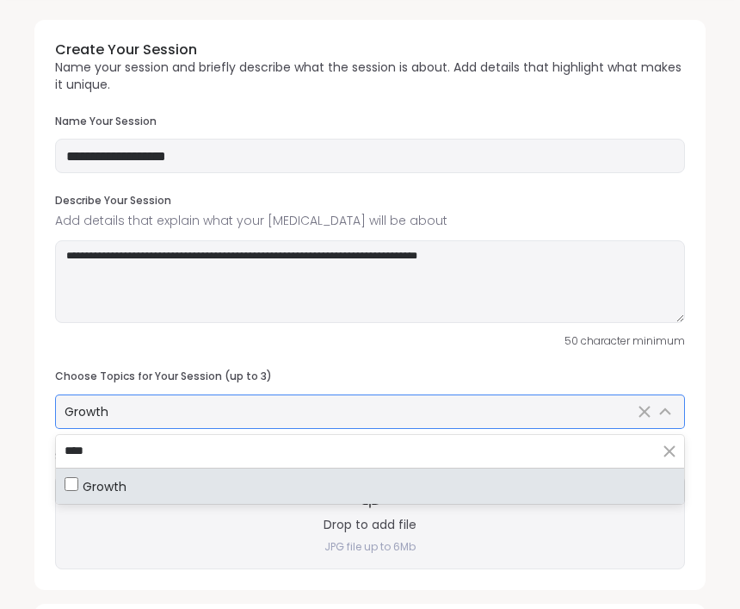
click at [259, 405] on div "Growth" at bounding box center [350, 411] width 570 height 17
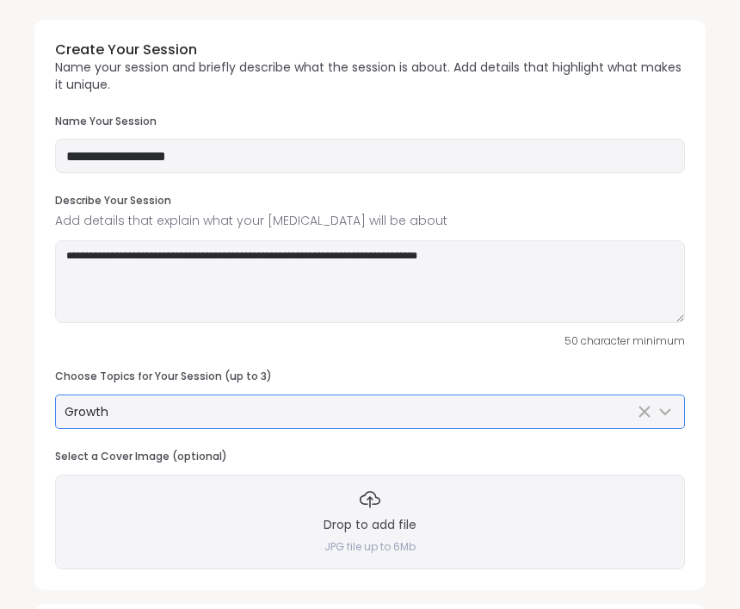
click at [133, 409] on div "Growth" at bounding box center [350, 411] width 570 height 17
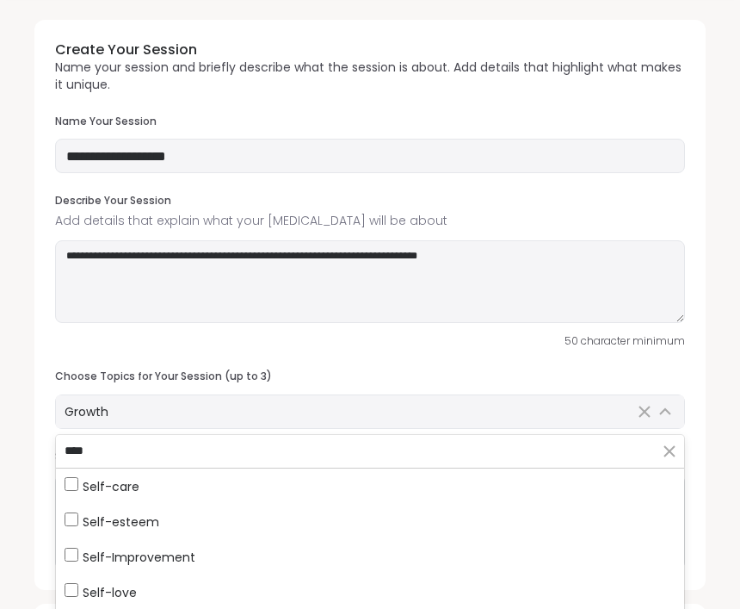
type input "****"
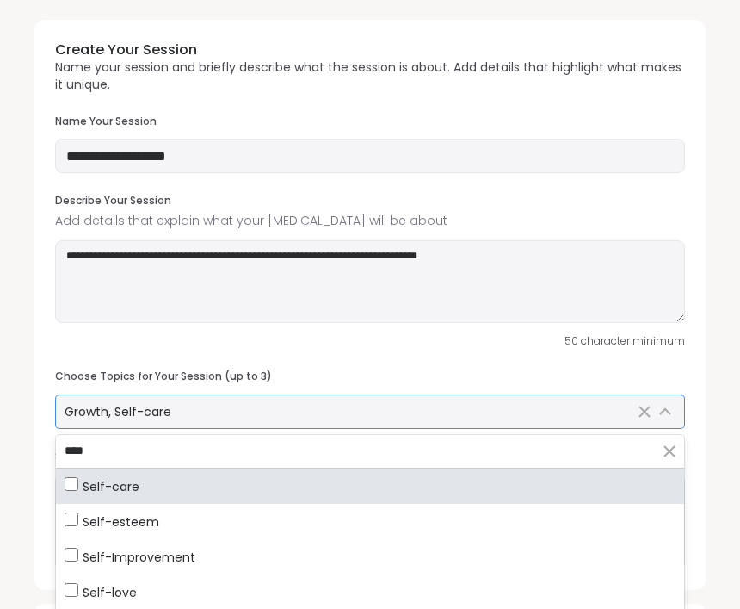
click at [288, 403] on div "Growth, Self-care" at bounding box center [350, 411] width 570 height 17
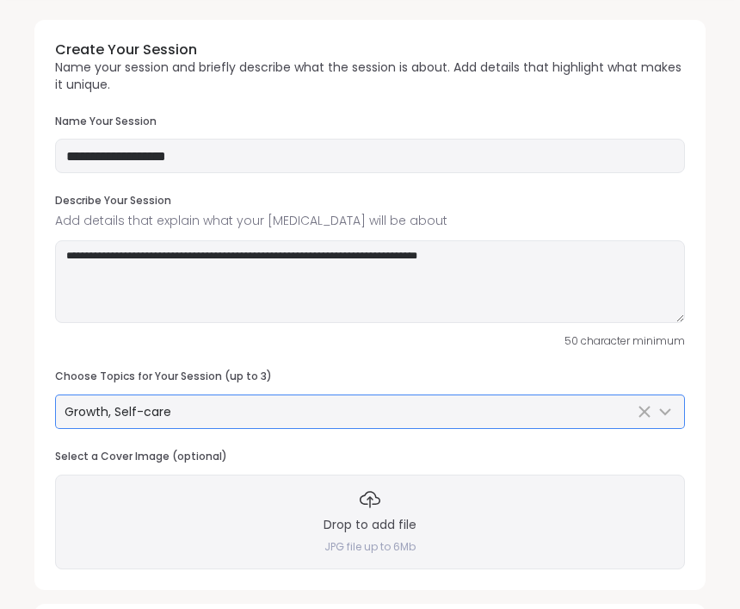
click at [201, 422] on div "Growth, Self-care" at bounding box center [370, 411] width 628 height 33
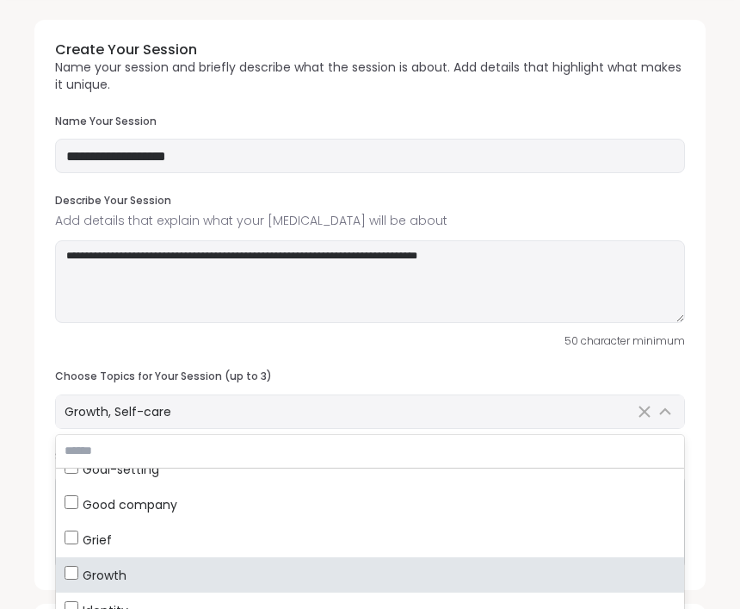
scroll to position [795, 0]
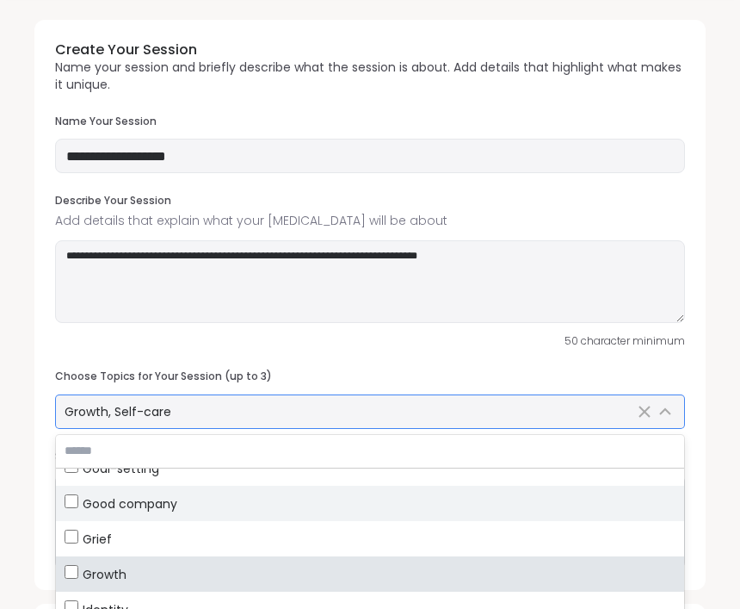
click at [70, 514] on label "Good company" at bounding box center [370, 503] width 628 height 35
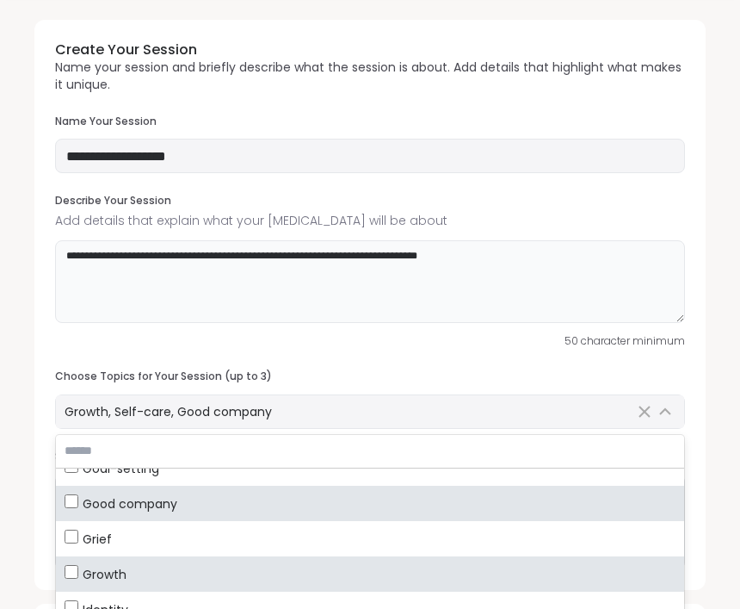
click at [487, 319] on textarea "**********" at bounding box center [370, 281] width 630 height 83
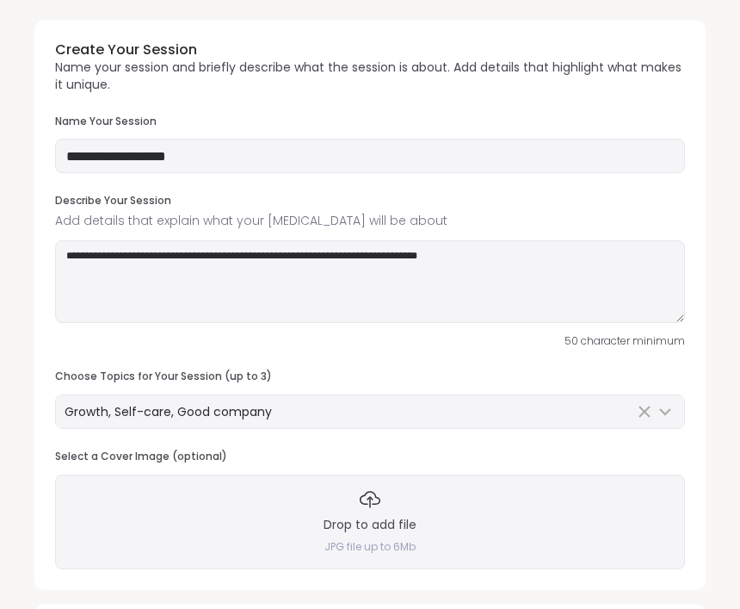
click at [461, 519] on div "Drop to add file JPG file up to 6Mb" at bounding box center [370, 521] width 630 height 95
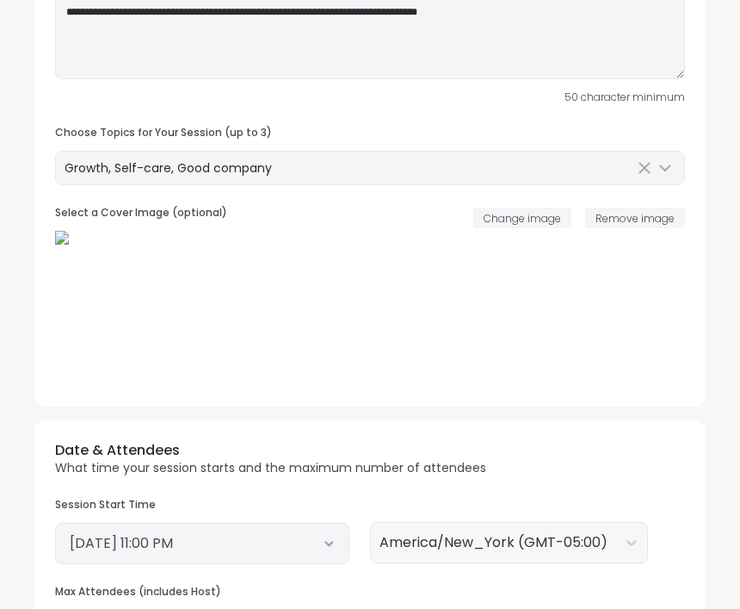
scroll to position [328, 0]
click at [628, 210] on span "Remove image" at bounding box center [635, 217] width 79 height 15
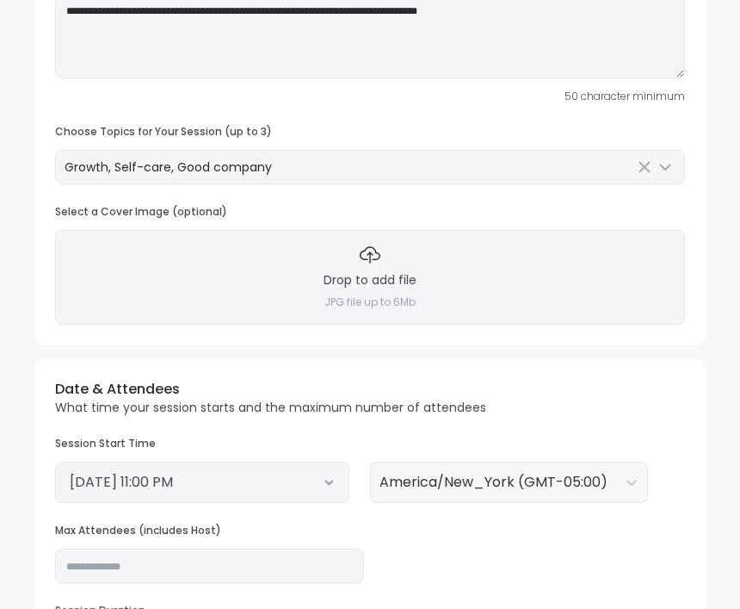
click at [373, 288] on div "Drop to add file JPG file up to 6Mb" at bounding box center [370, 277] width 630 height 95
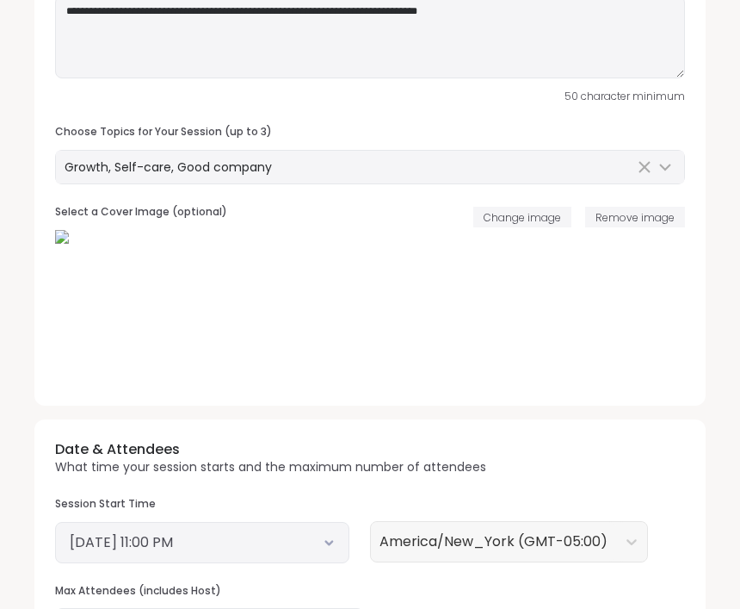
click at [306, 535] on button "[DATE] 11:00 PM" at bounding box center [202, 542] width 265 height 21
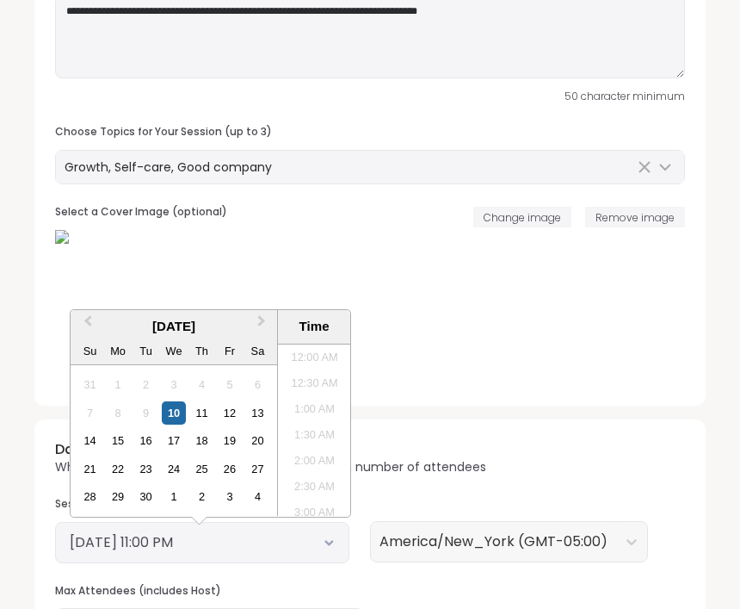
scroll to position [1068, 0]
click at [204, 413] on div "11" at bounding box center [201, 412] width 23 height 23
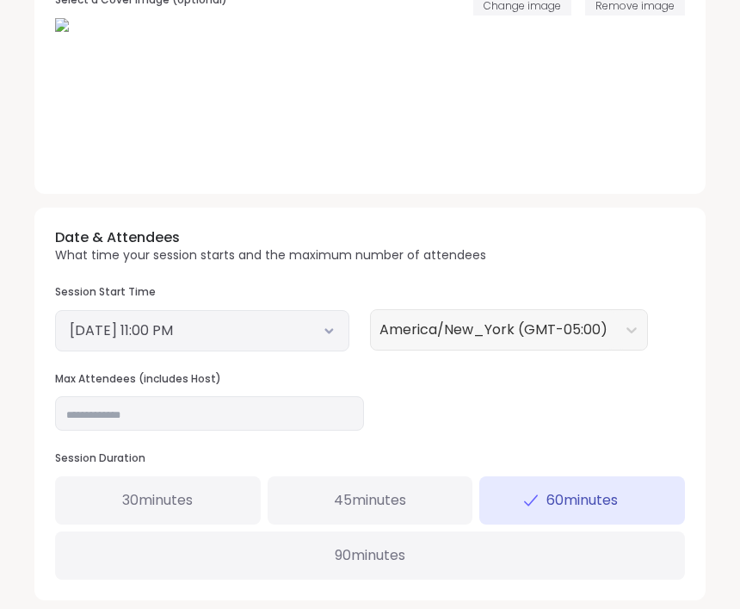
scroll to position [548, 0]
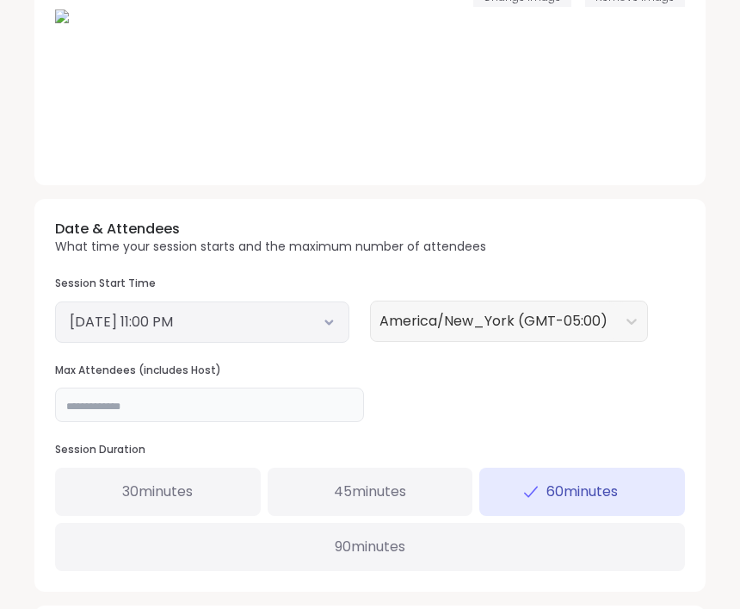
click at [295, 402] on input "**" at bounding box center [209, 405] width 309 height 34
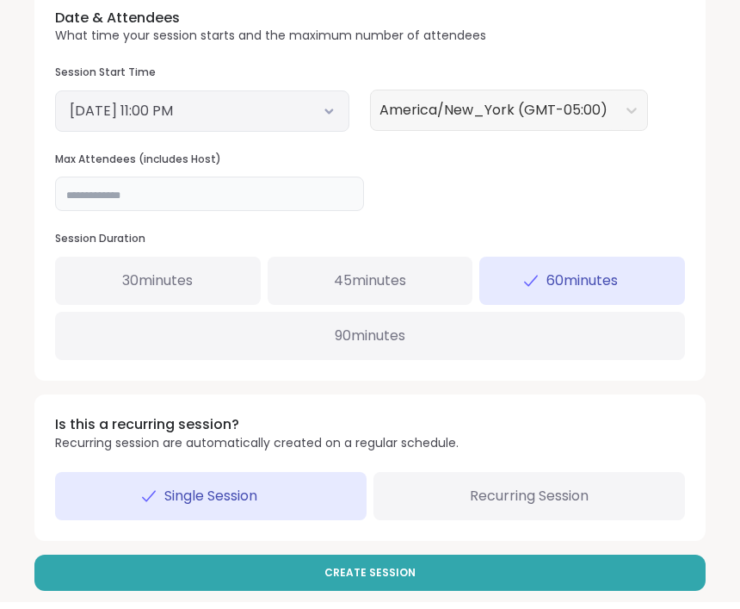
scroll to position [764, 0]
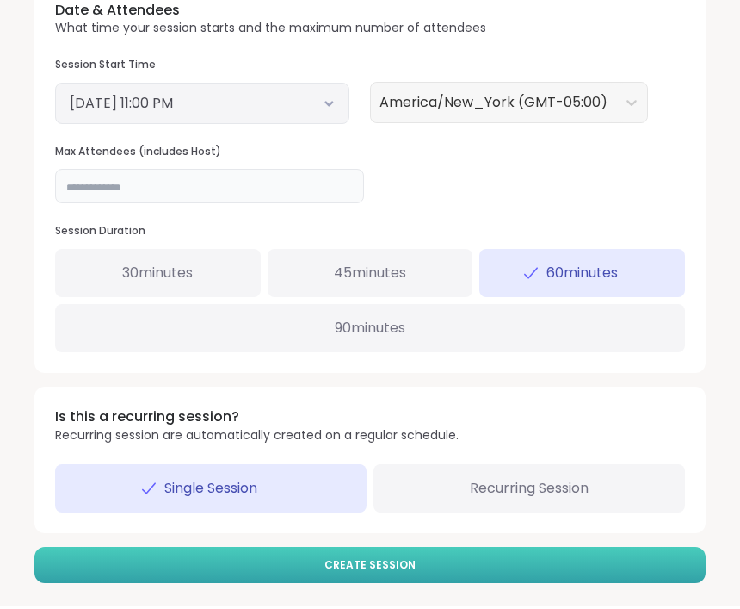
type input "**"
click at [572, 556] on button "Create Session" at bounding box center [369, 567] width 671 height 36
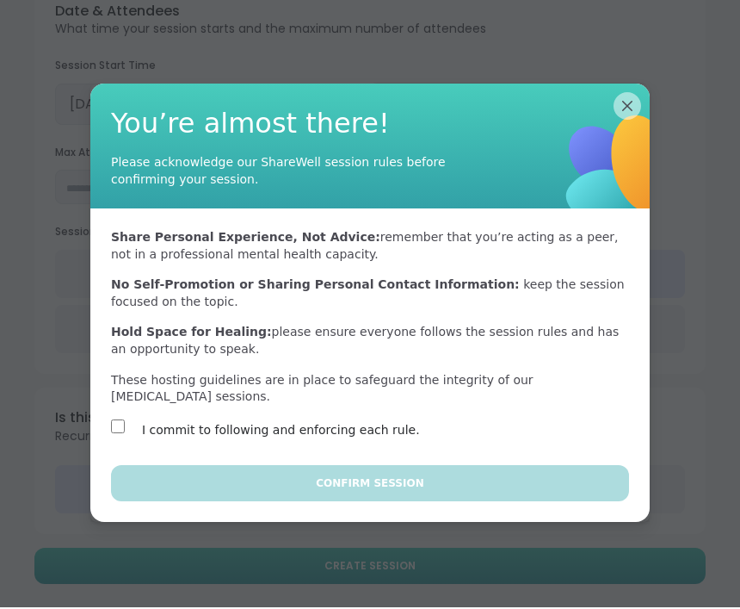
scroll to position [707, 0]
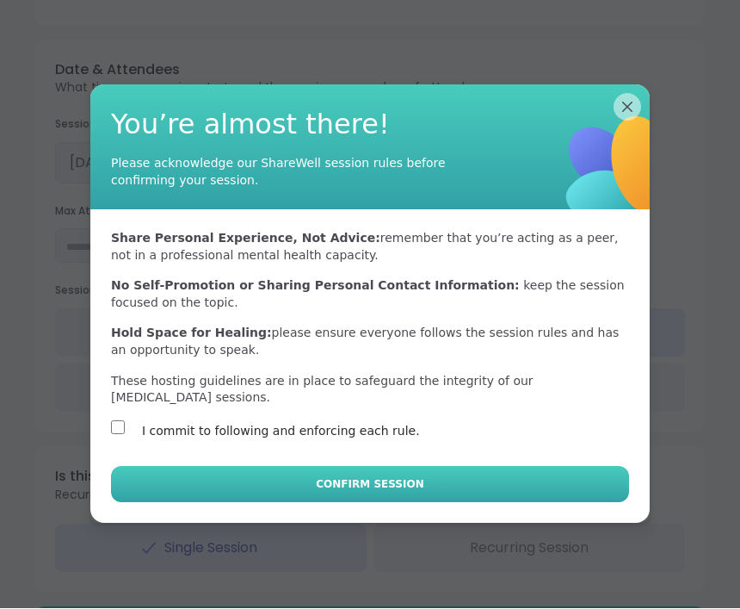
click at [402, 503] on button "Confirm Session" at bounding box center [370, 485] width 518 height 36
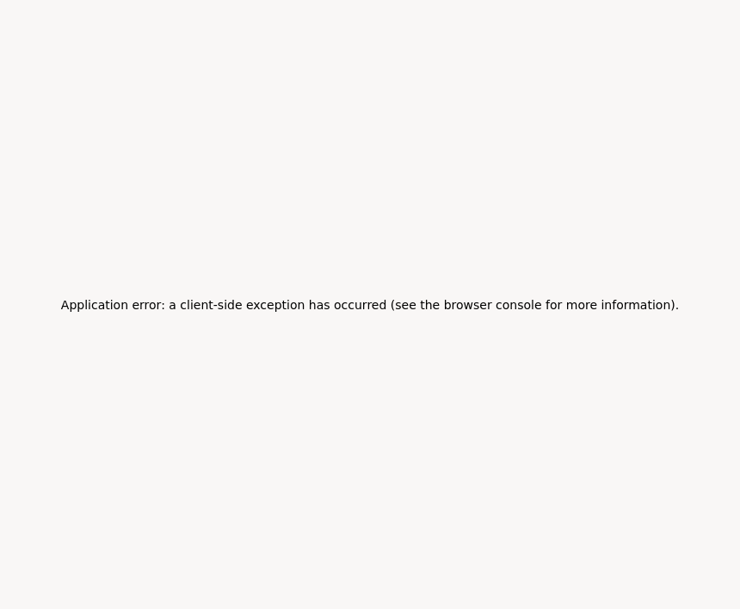
click at [357, 466] on div "Application error: a client-side exception has occurred (see the browser consol…" at bounding box center [370, 304] width 740 height 609
